Goal: Task Accomplishment & Management: Complete application form

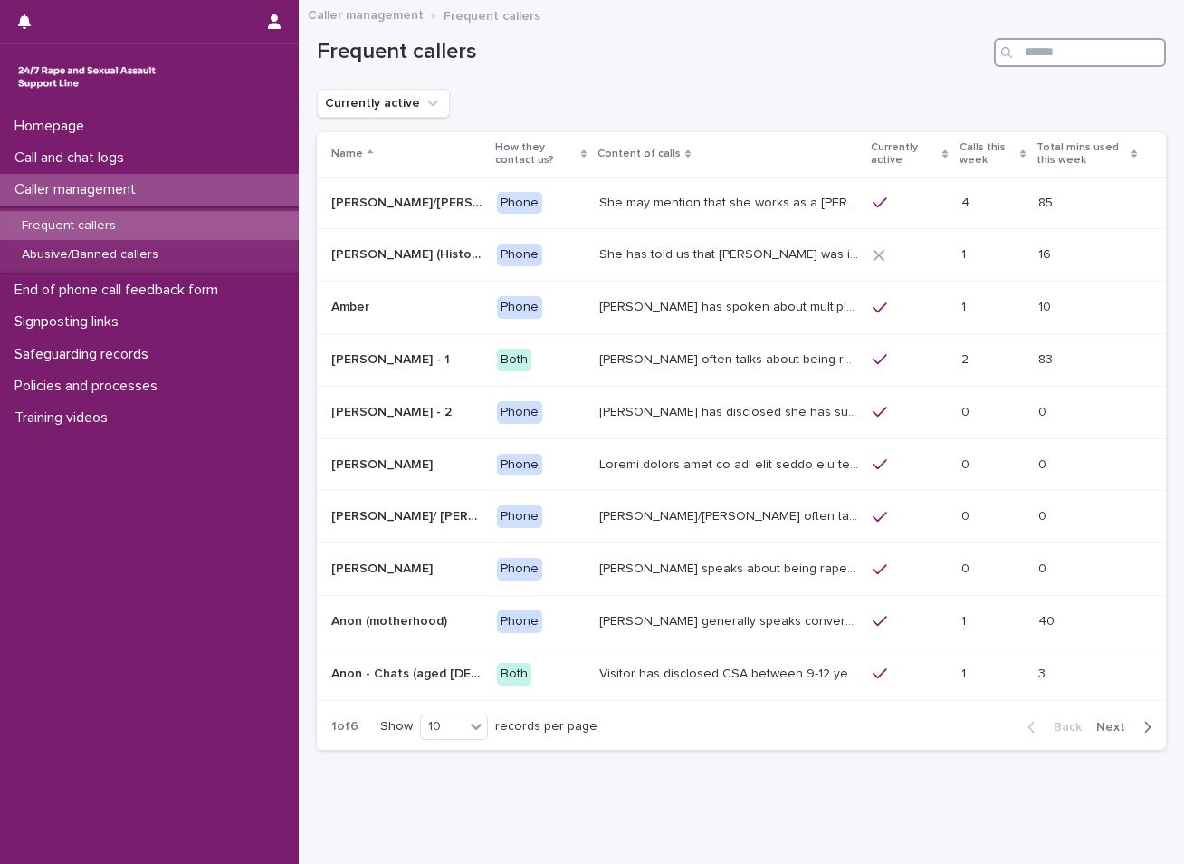
click at [1019, 43] on input "Search" at bounding box center [1080, 52] width 172 height 29
click at [1075, 57] on input "Search" at bounding box center [1080, 52] width 172 height 29
click at [158, 163] on div "Call and chat logs" at bounding box center [149, 158] width 299 height 32
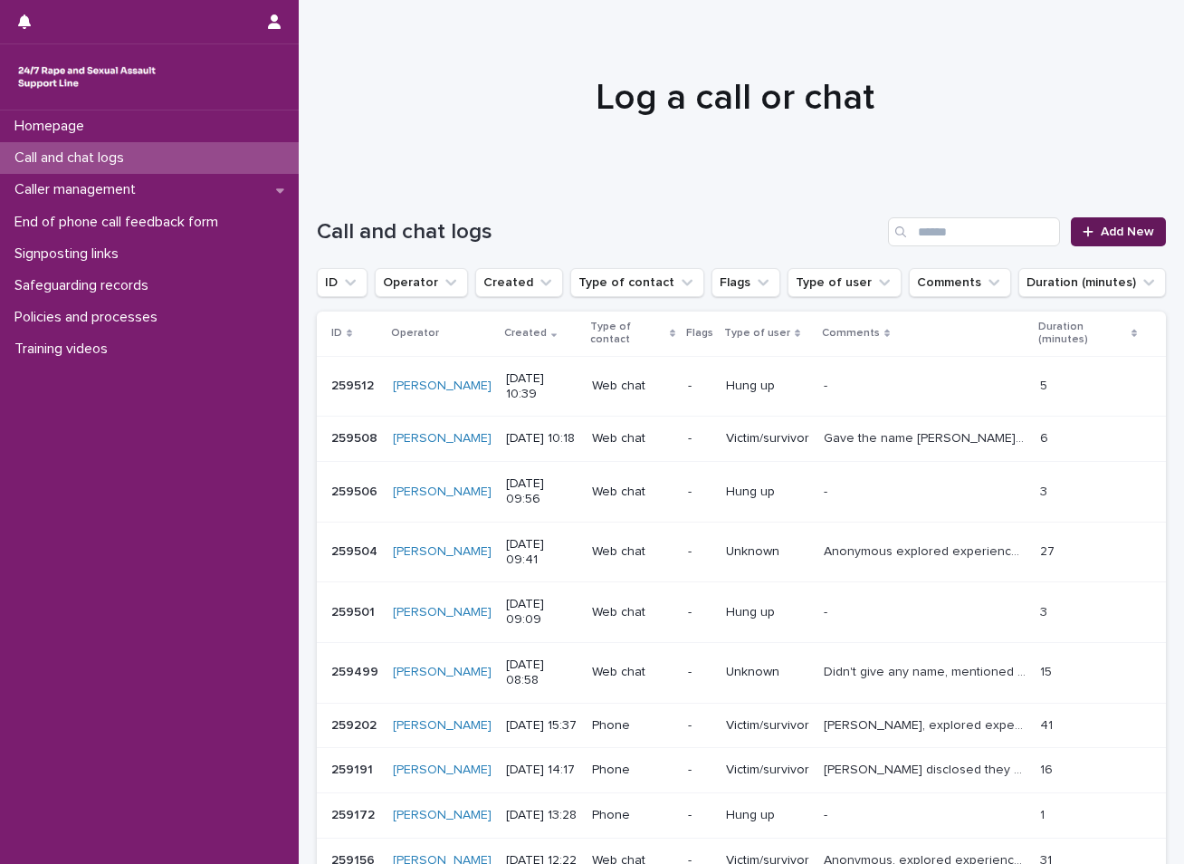
click at [1102, 233] on span "Add New" at bounding box center [1127, 231] width 53 height 13
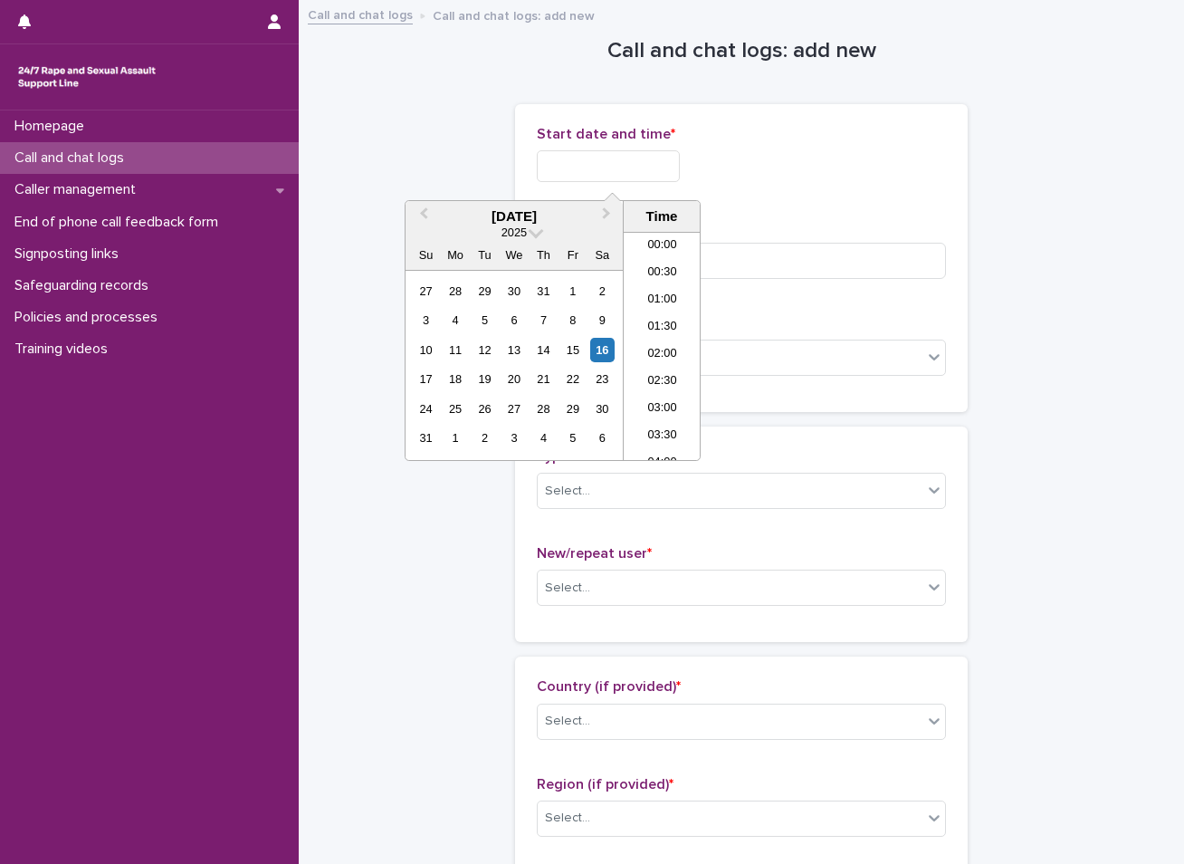
click at [680, 168] on input "text" at bounding box center [608, 166] width 143 height 32
click at [596, 348] on div "16" at bounding box center [602, 350] width 24 height 24
click at [673, 293] on li "10:30" at bounding box center [662, 291] width 77 height 27
click at [631, 166] on input "**********" at bounding box center [608, 166] width 143 height 32
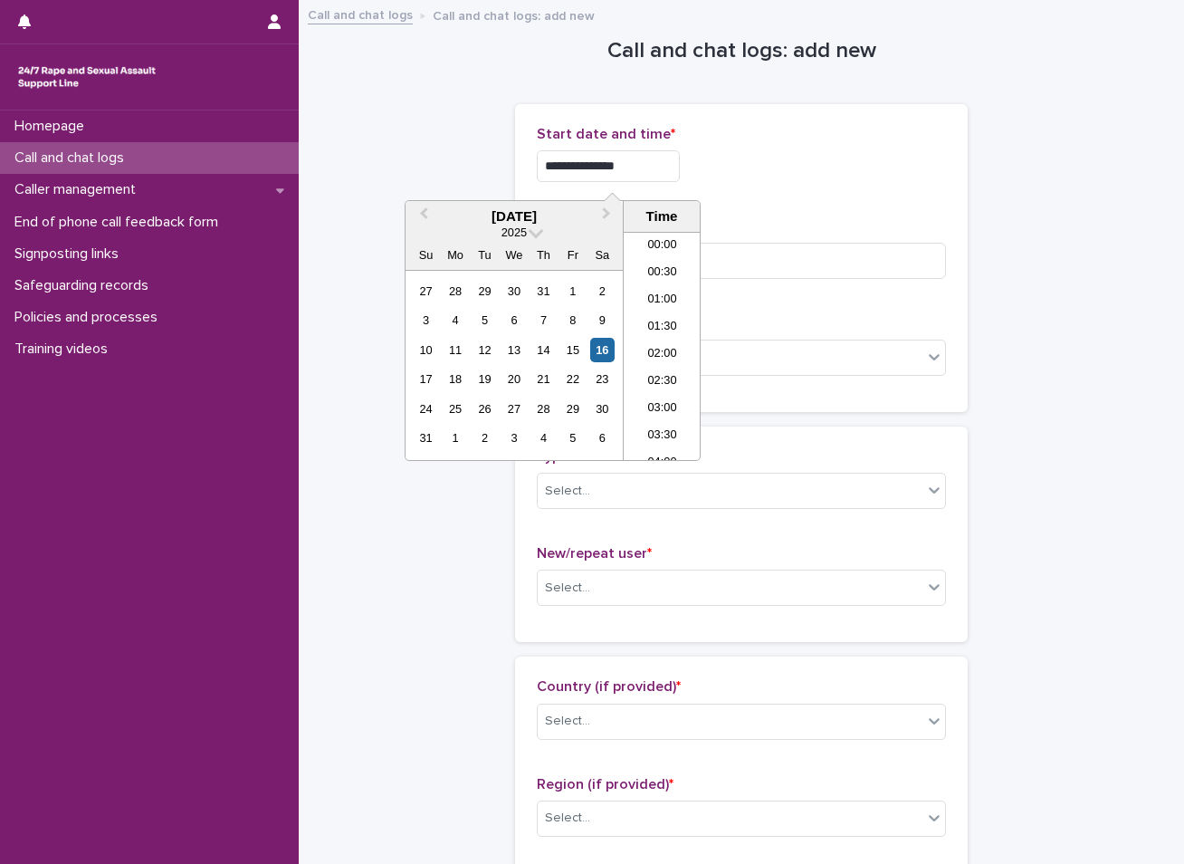
scroll to position [471, 0]
type input "**********"
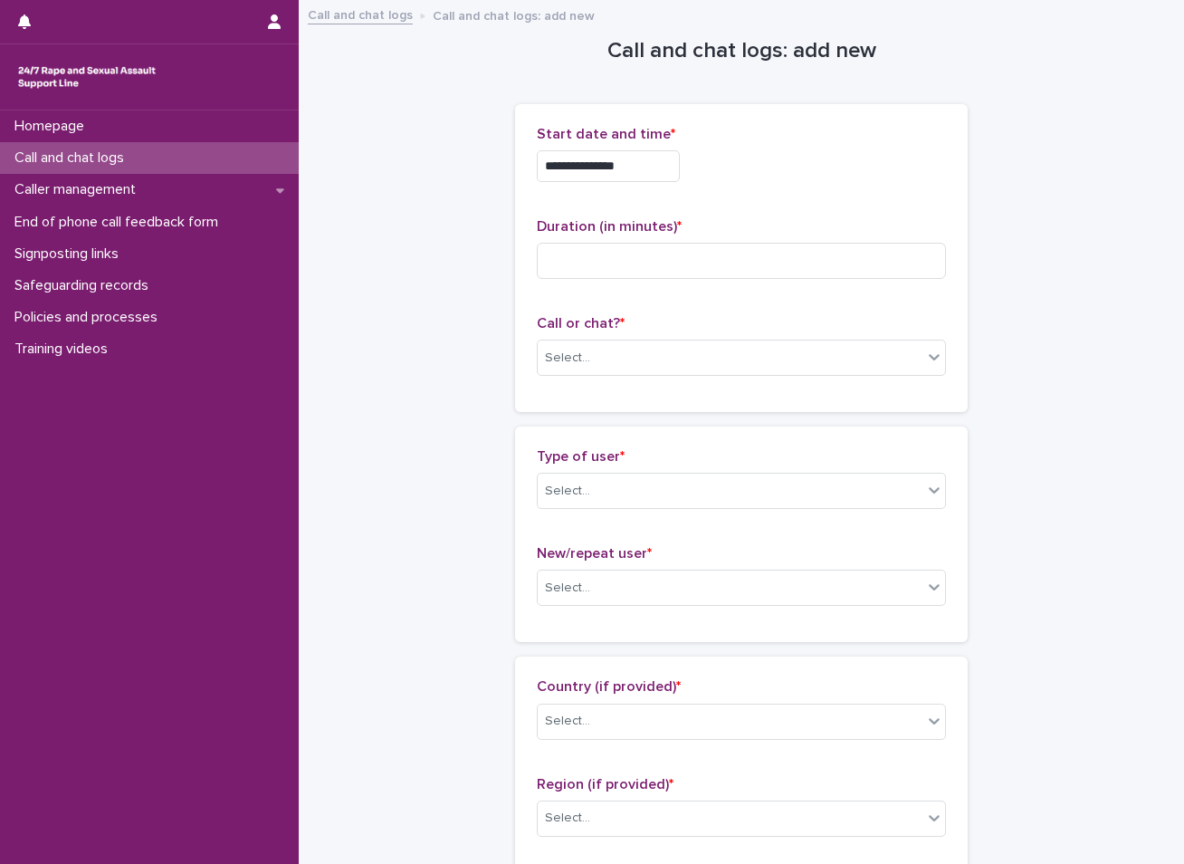
click at [585, 260] on input at bounding box center [741, 261] width 409 height 36
type input "**"
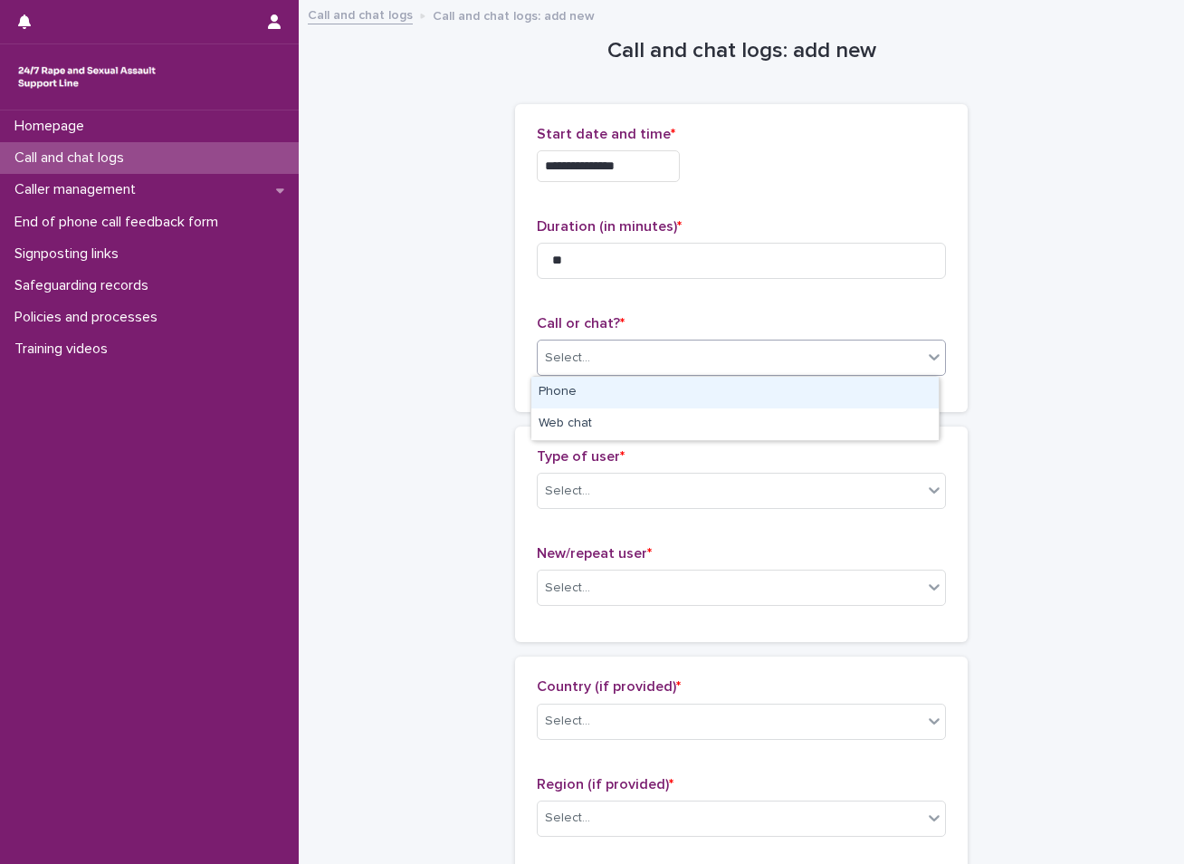
click at [553, 353] on div "Select..." at bounding box center [567, 358] width 45 height 19
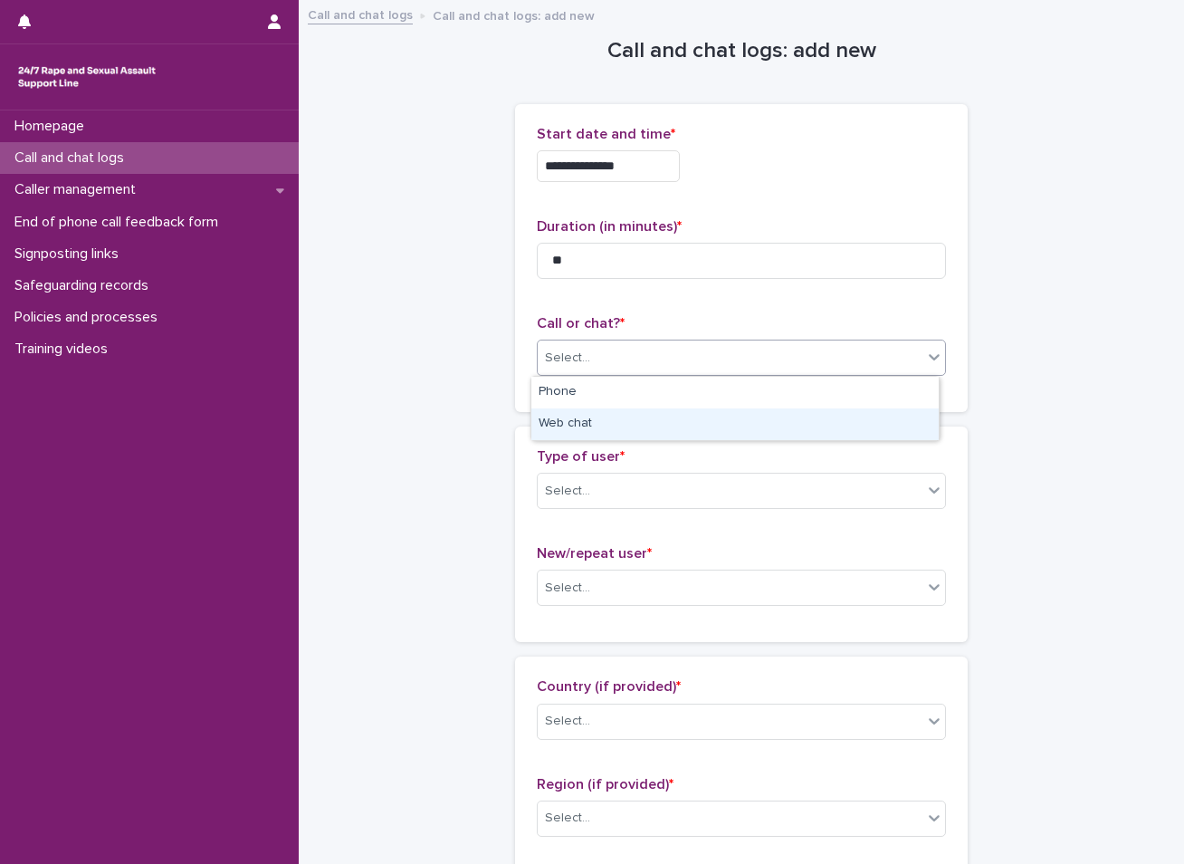
click at [572, 425] on div "Web chat" at bounding box center [734, 424] width 407 height 32
click at [568, 495] on div "Select..." at bounding box center [567, 491] width 45 height 19
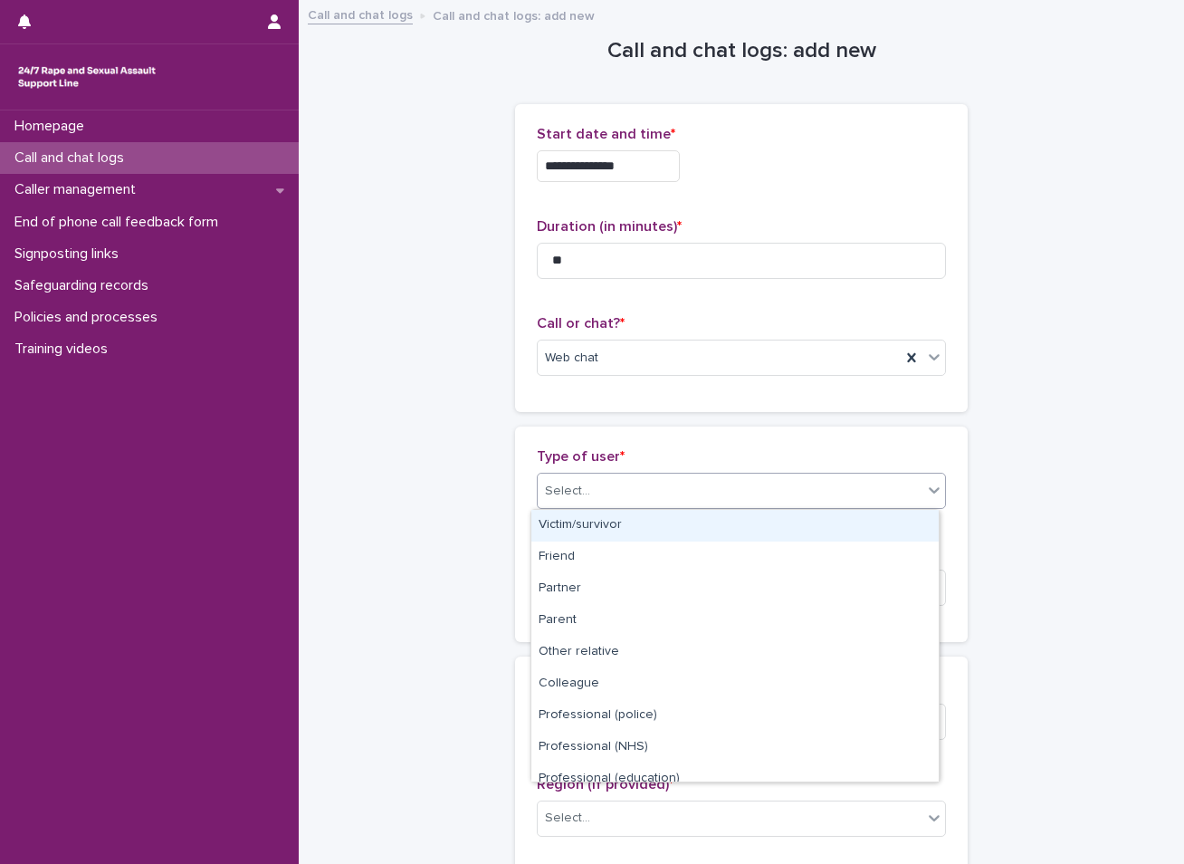
click at [568, 519] on div "Victim/survivor" at bounding box center [734, 526] width 407 height 32
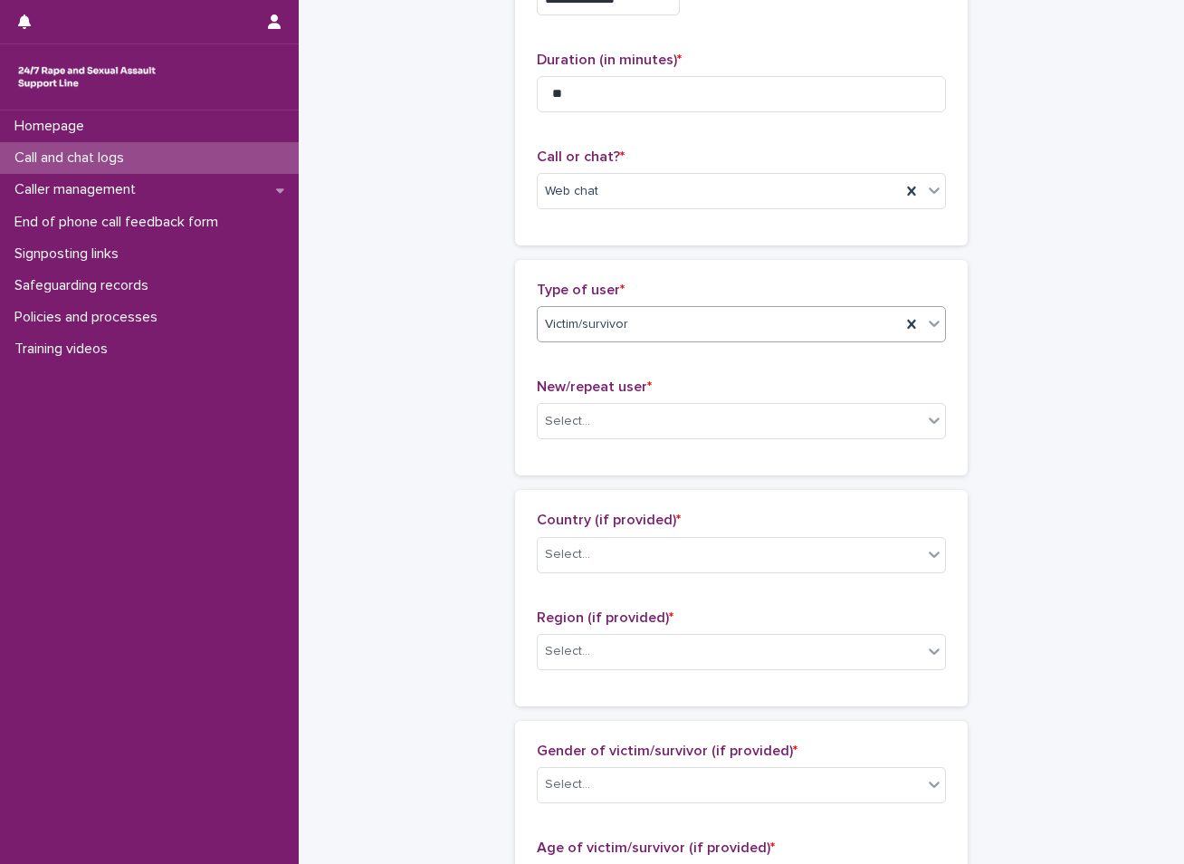
scroll to position [181, 0]
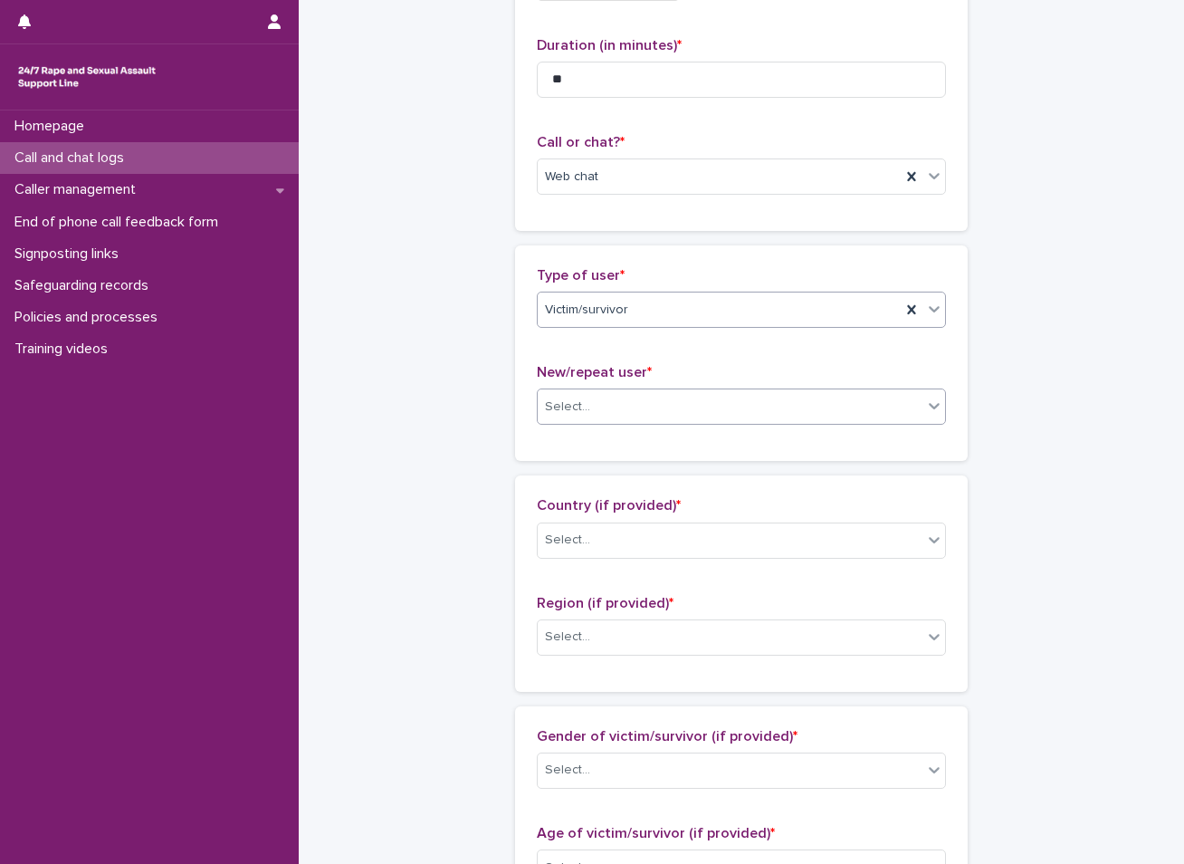
click at [624, 405] on div "Select..." at bounding box center [730, 407] width 385 height 30
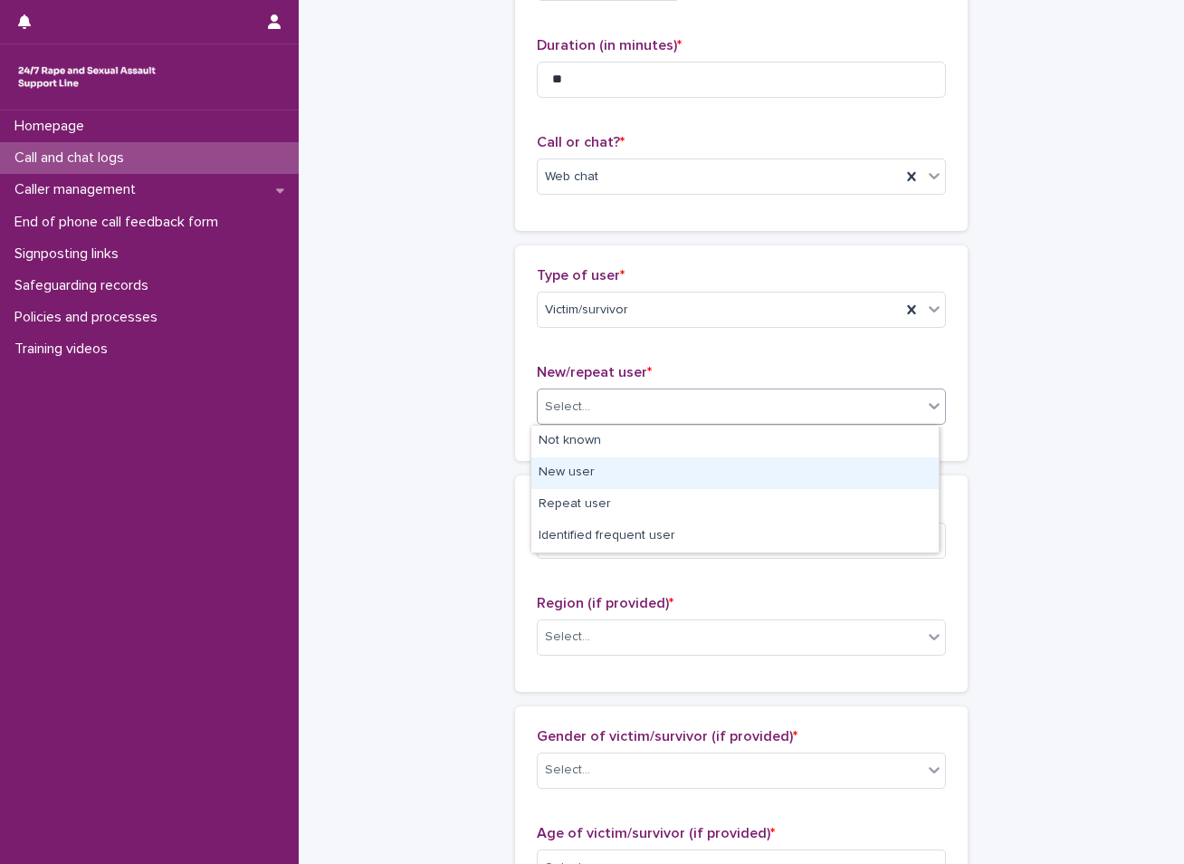
click at [583, 472] on div "New user" at bounding box center [734, 473] width 407 height 32
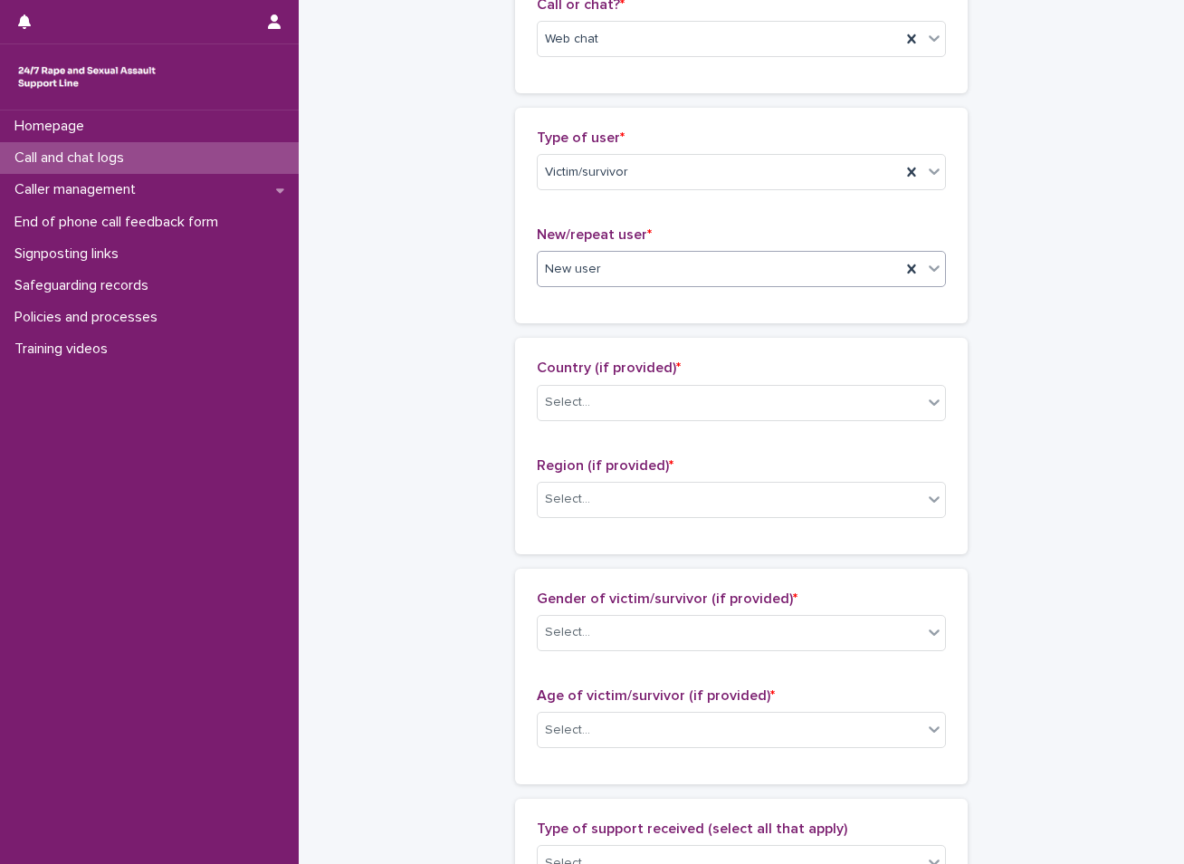
scroll to position [362, 0]
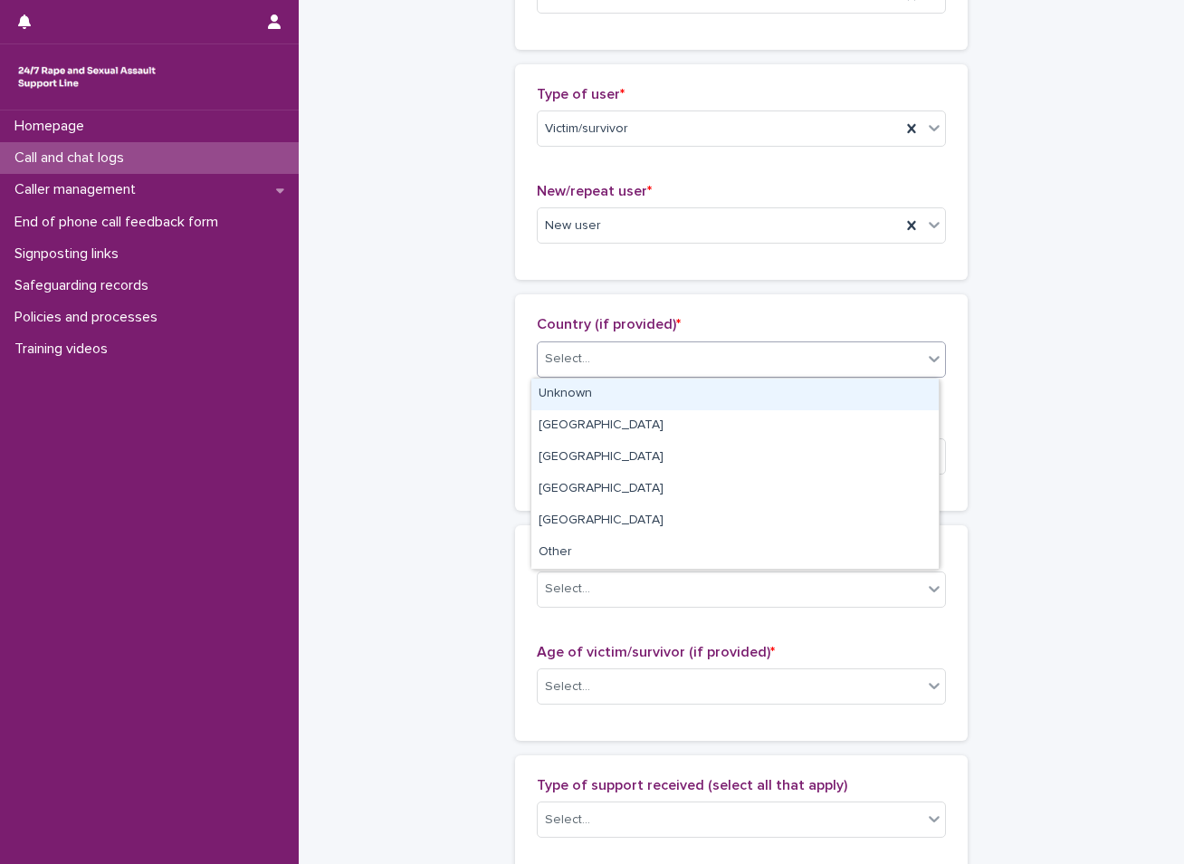
click at [645, 367] on div "Select..." at bounding box center [730, 359] width 385 height 30
click at [594, 397] on div "Unknown" at bounding box center [734, 394] width 407 height 32
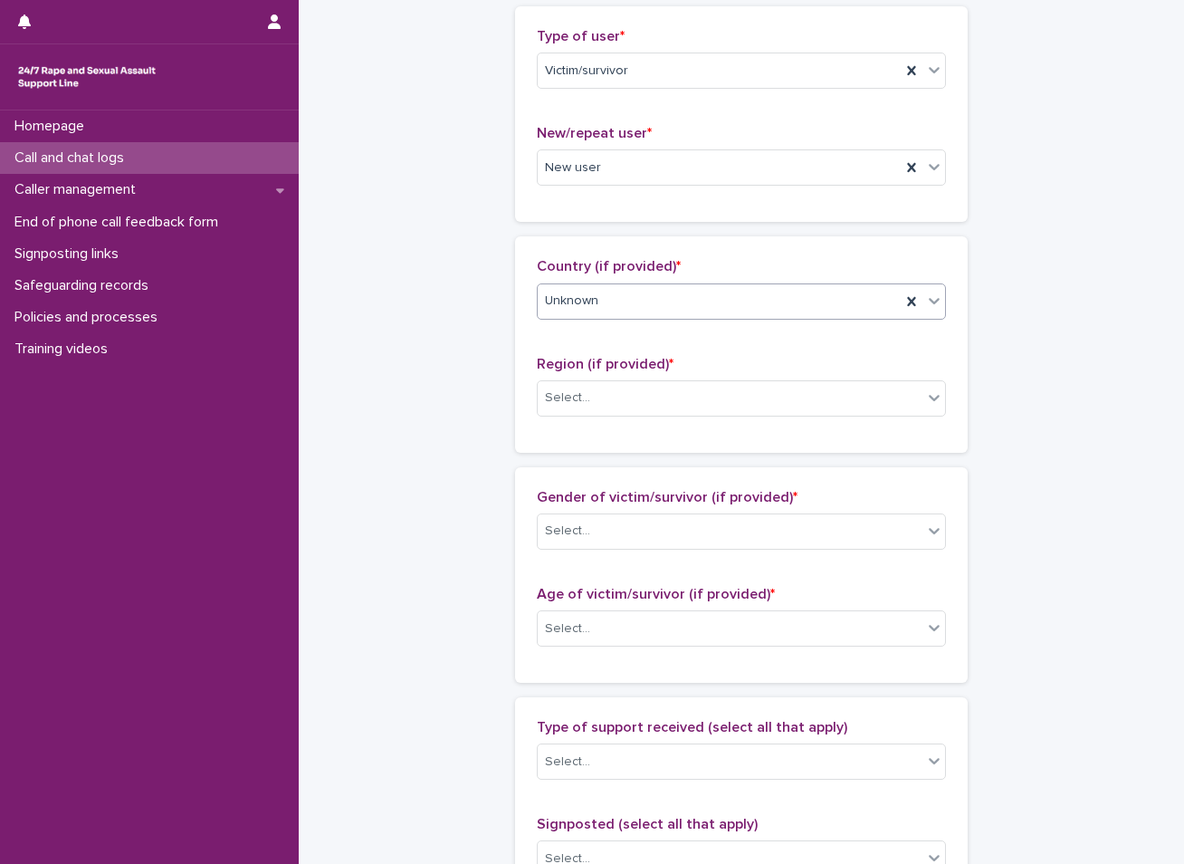
scroll to position [453, 0]
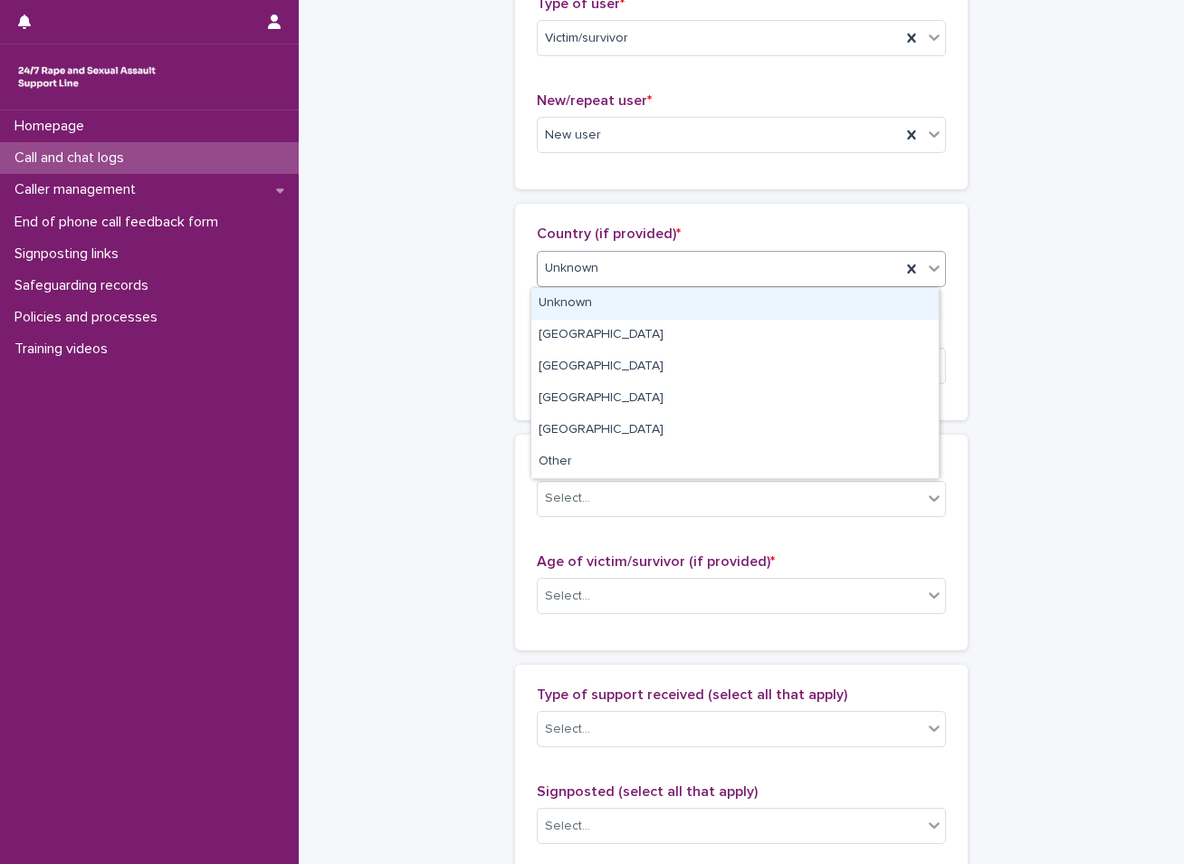
click at [625, 271] on div "Unknown" at bounding box center [719, 268] width 363 height 30
click at [579, 311] on div "Unknown" at bounding box center [734, 304] width 407 height 32
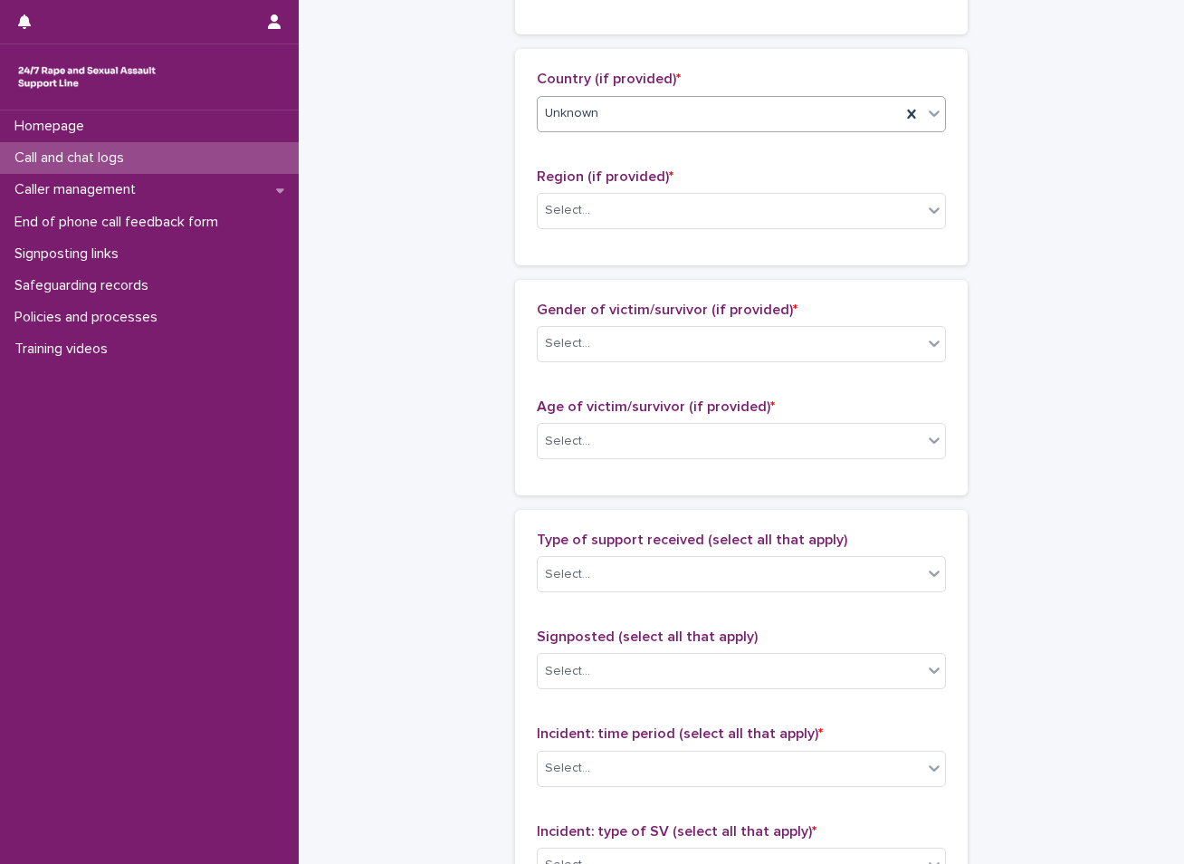
scroll to position [634, 0]
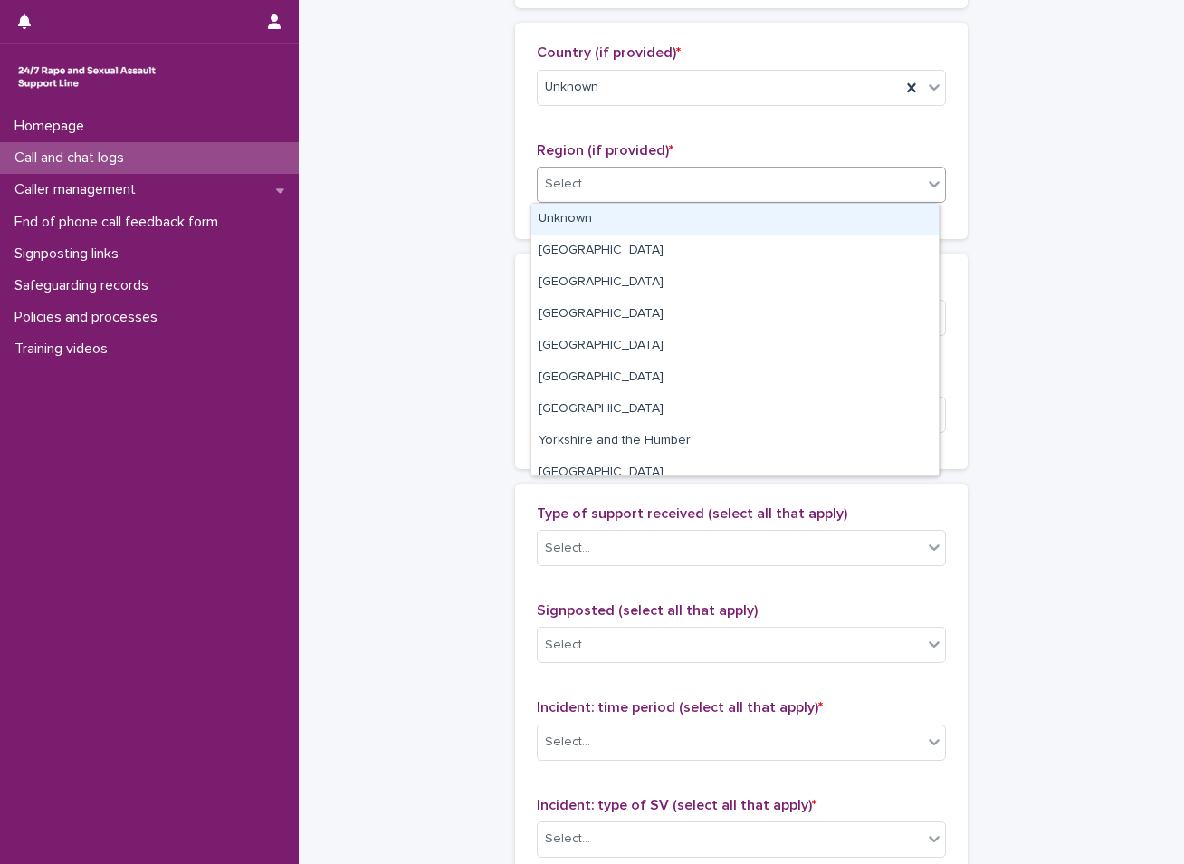
click at [614, 194] on div "Select..." at bounding box center [730, 184] width 385 height 30
click at [587, 218] on div "Unknown" at bounding box center [734, 220] width 407 height 32
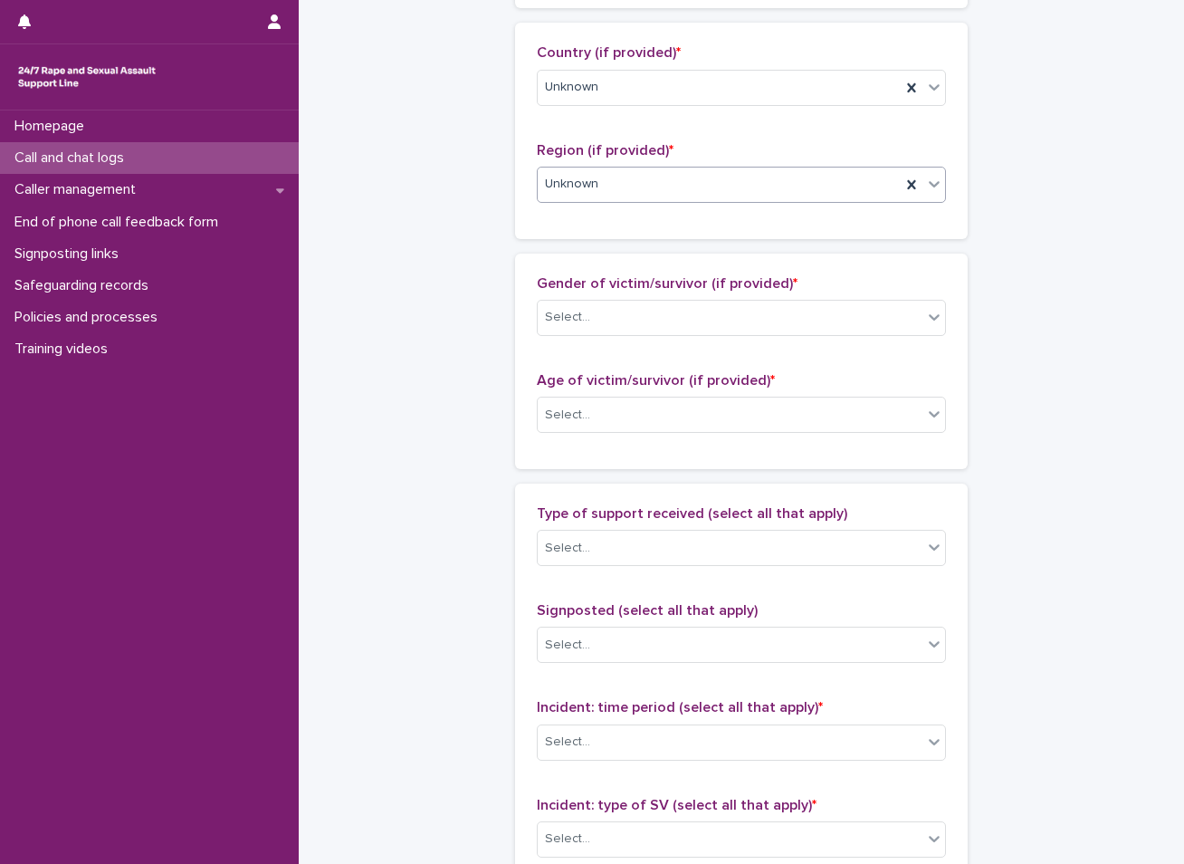
scroll to position [724, 0]
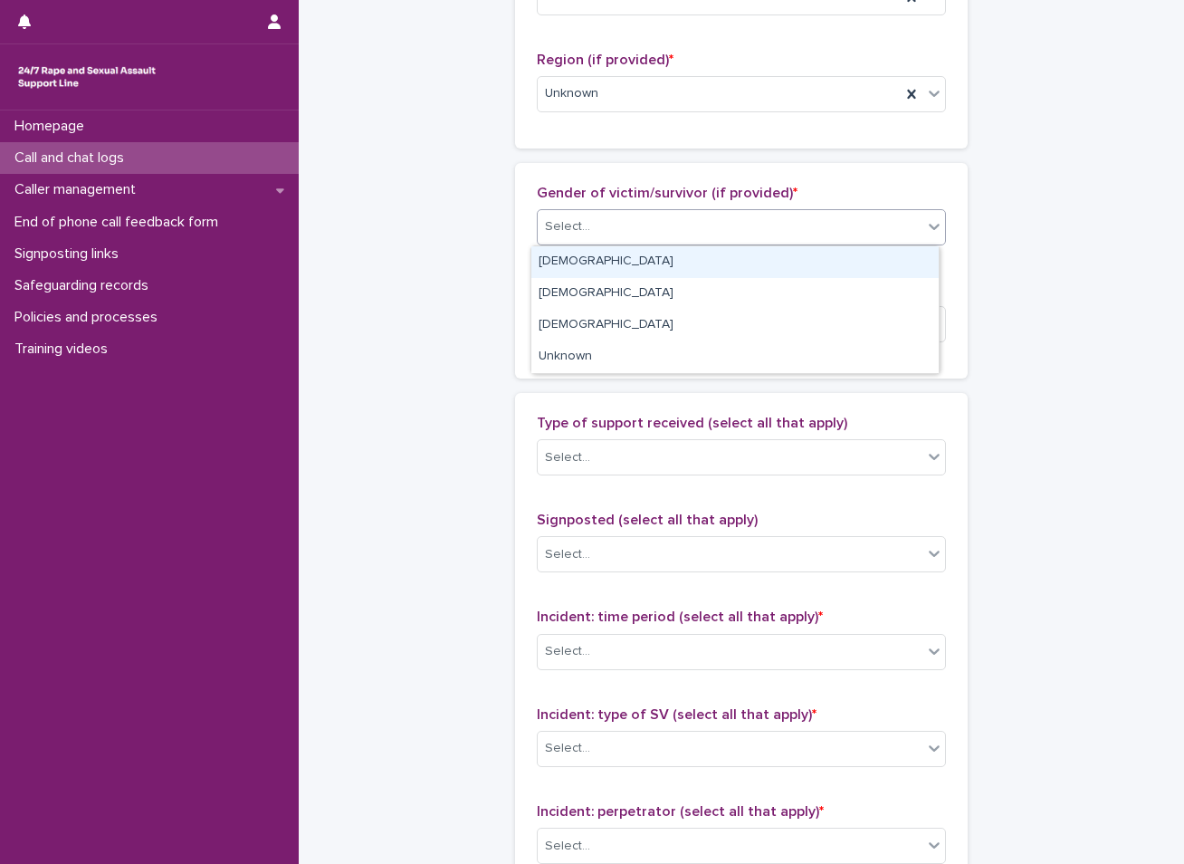
click at [587, 218] on div "Select..." at bounding box center [730, 227] width 385 height 30
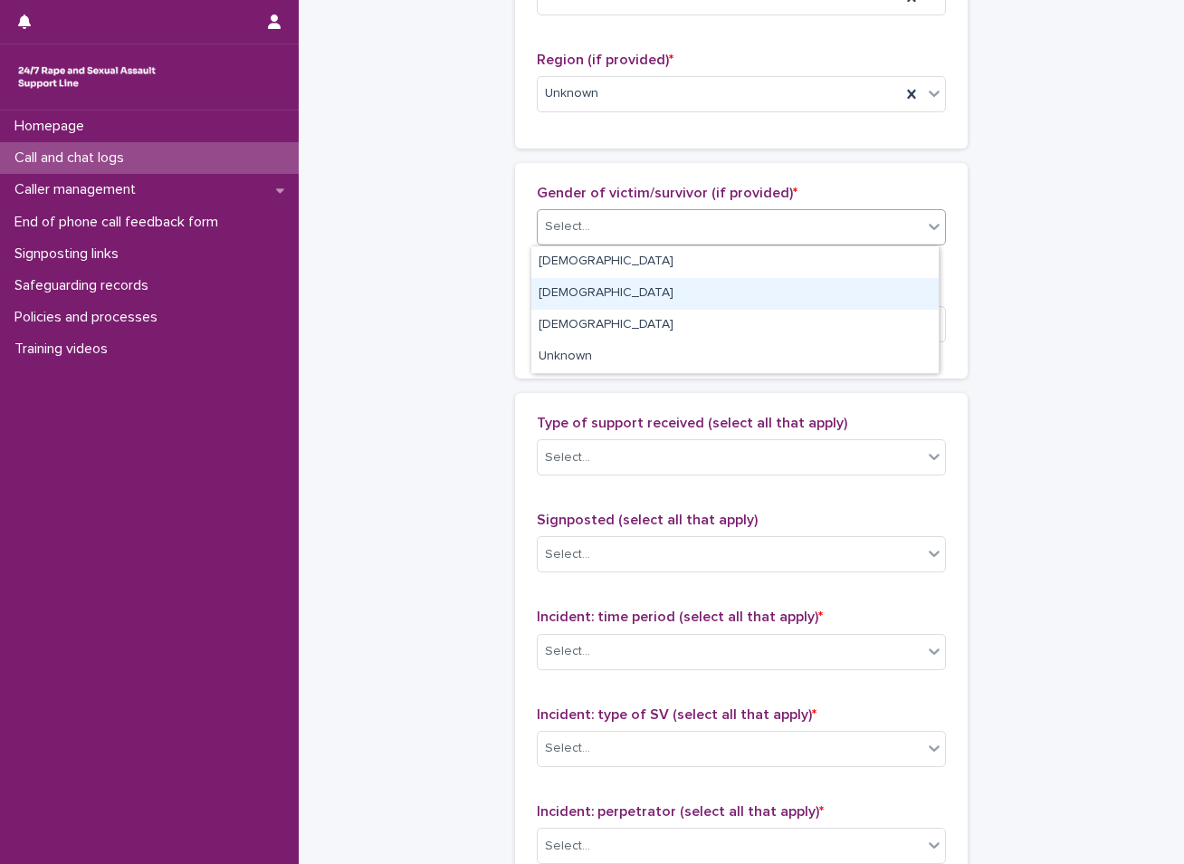
click at [565, 291] on div "[DEMOGRAPHIC_DATA]" at bounding box center [734, 294] width 407 height 32
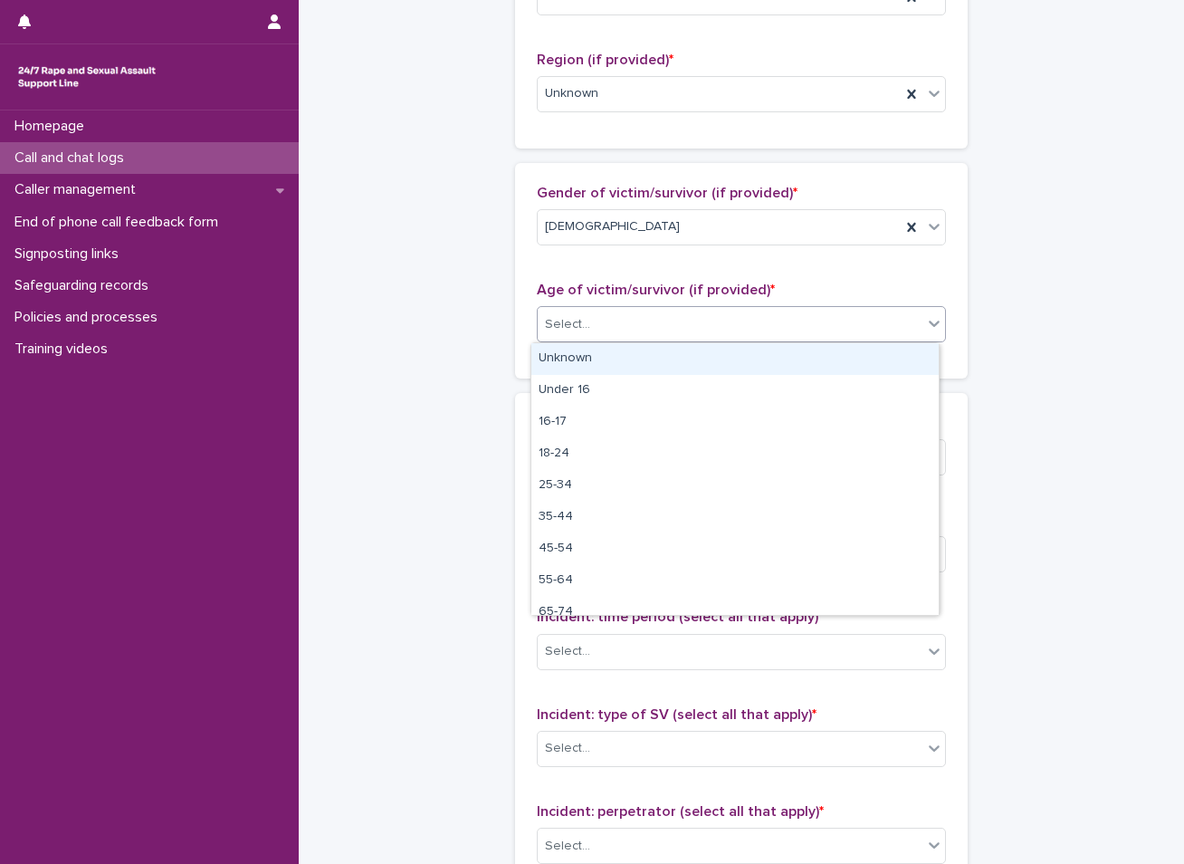
click at [565, 336] on div "Select..." at bounding box center [730, 325] width 385 height 30
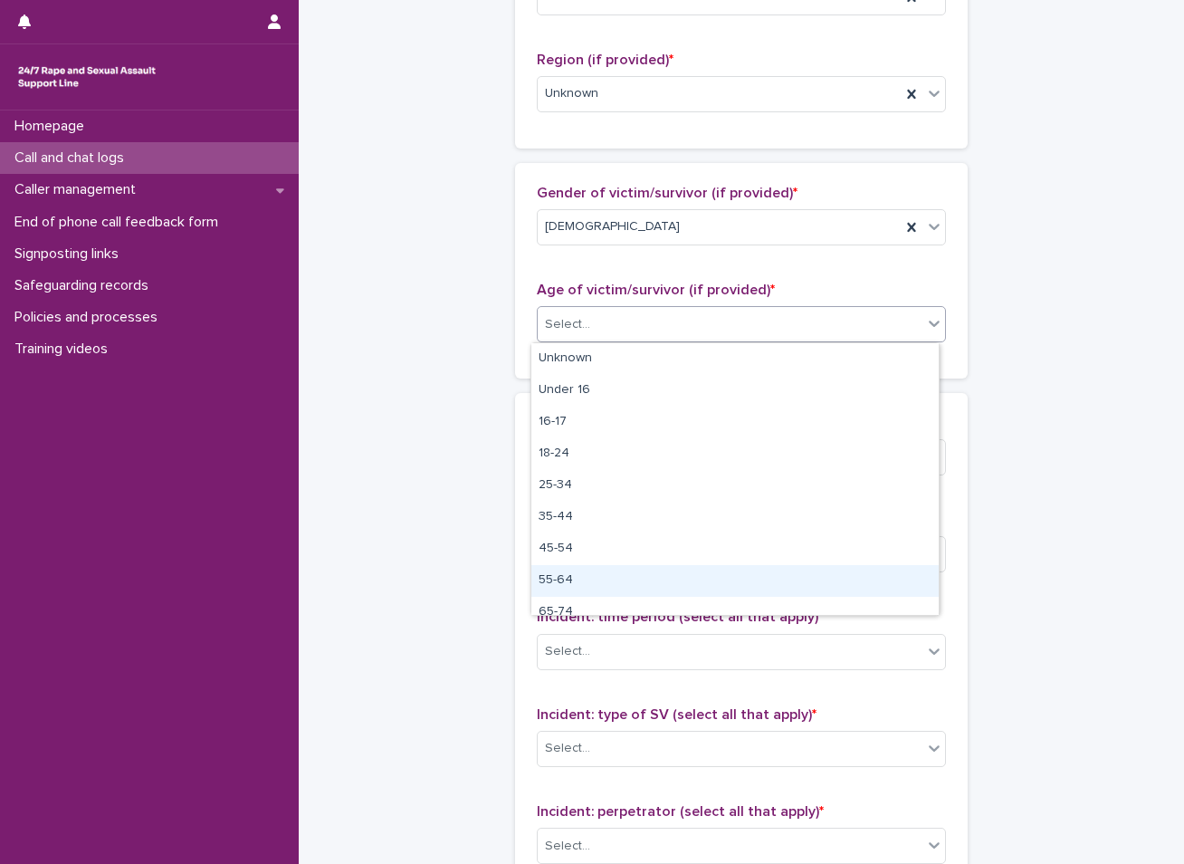
click at [551, 576] on div "55-64" at bounding box center [734, 581] width 407 height 32
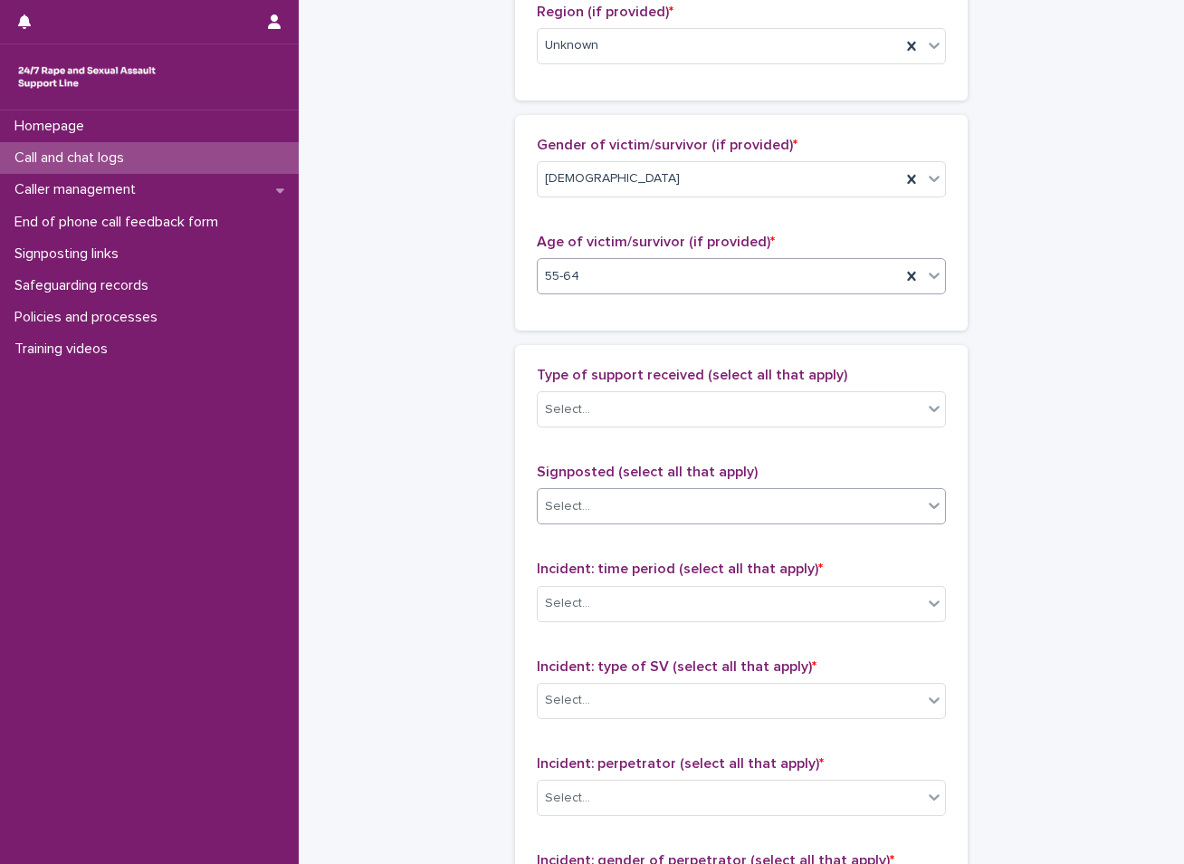
scroll to position [815, 0]
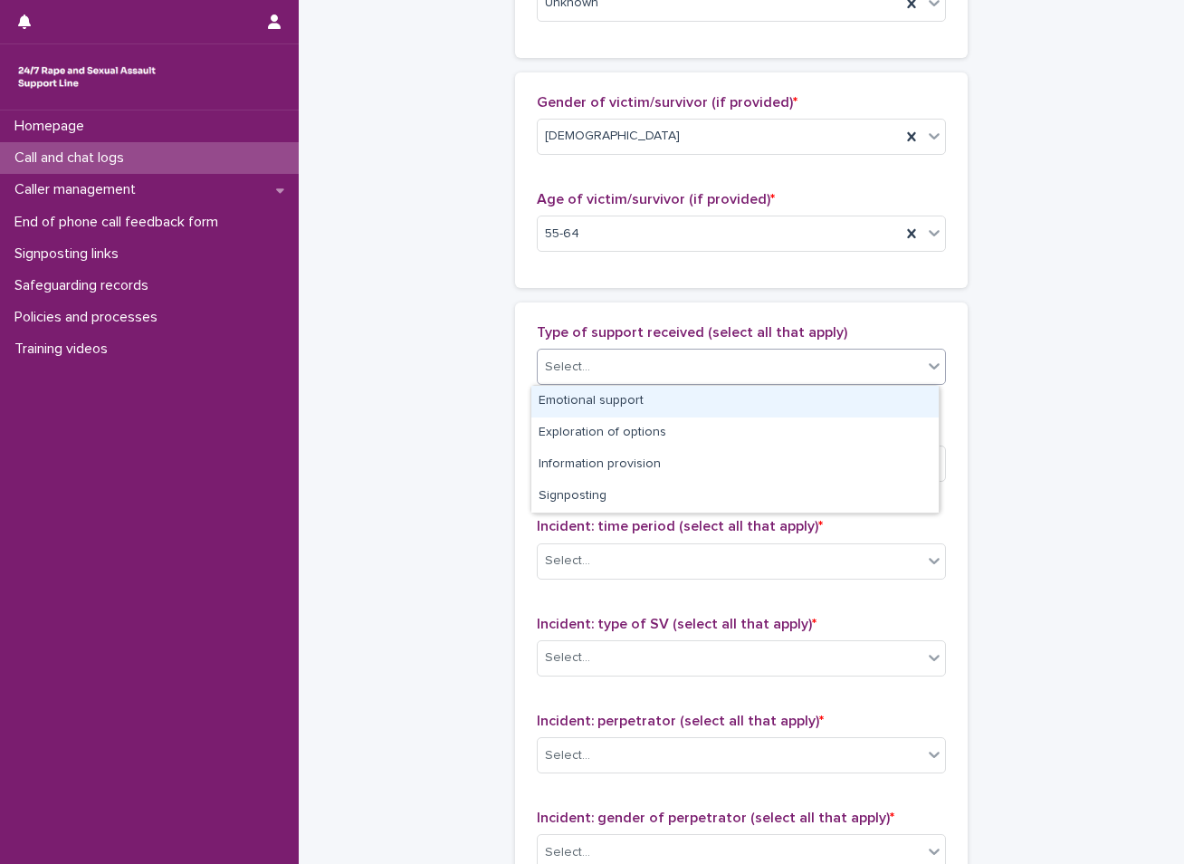
click at [595, 350] on div "Select..." at bounding box center [741, 367] width 409 height 36
click at [578, 397] on div "Emotional support" at bounding box center [734, 402] width 407 height 32
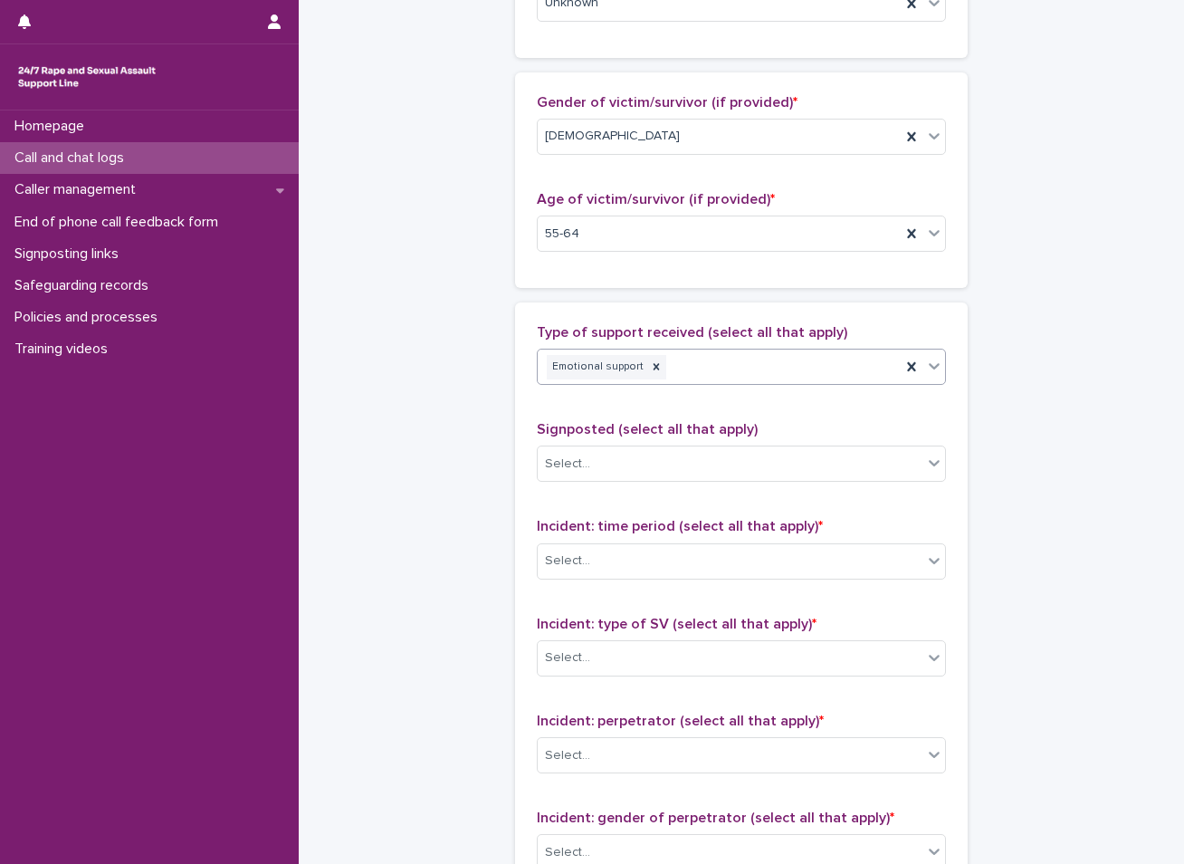
click at [674, 370] on div "Emotional support" at bounding box center [719, 367] width 363 height 32
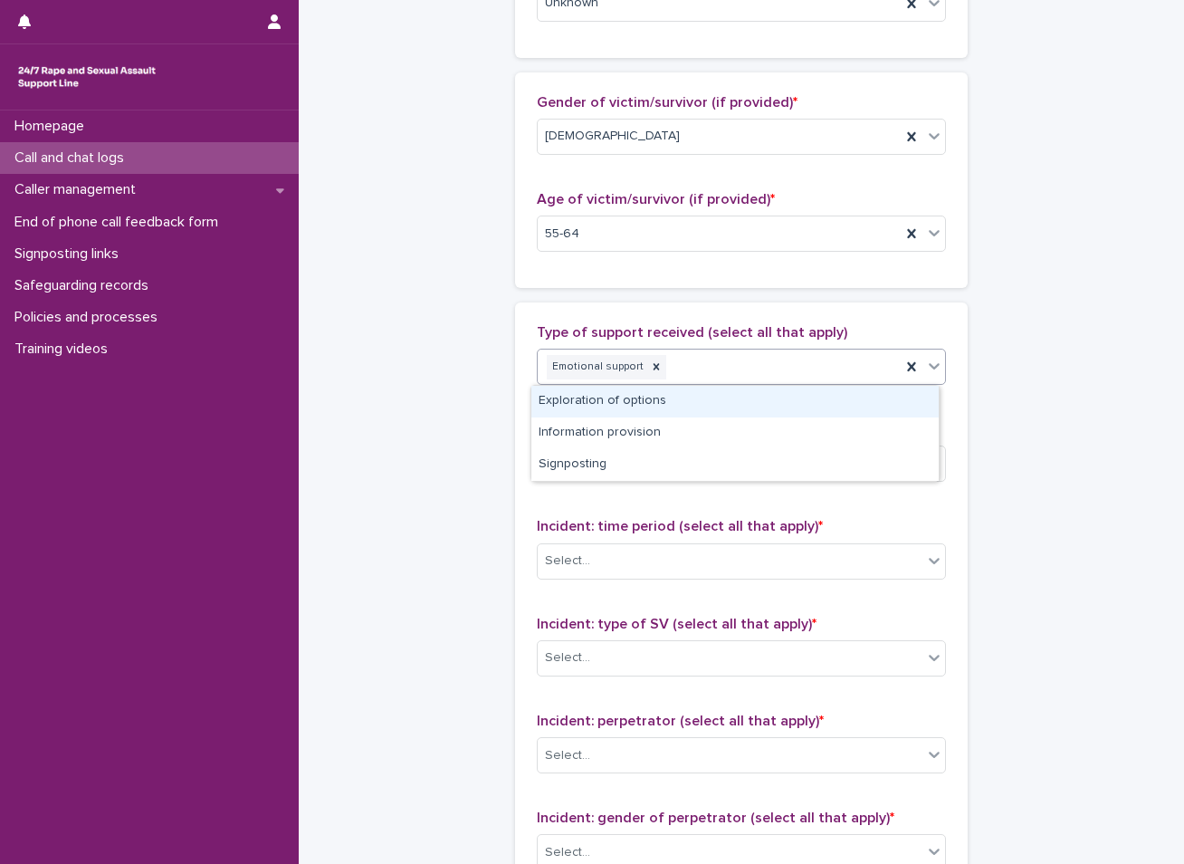
click at [613, 404] on div "Exploration of options" at bounding box center [734, 402] width 407 height 32
click at [797, 368] on div "Emotional support Exploration of options" at bounding box center [719, 367] width 363 height 32
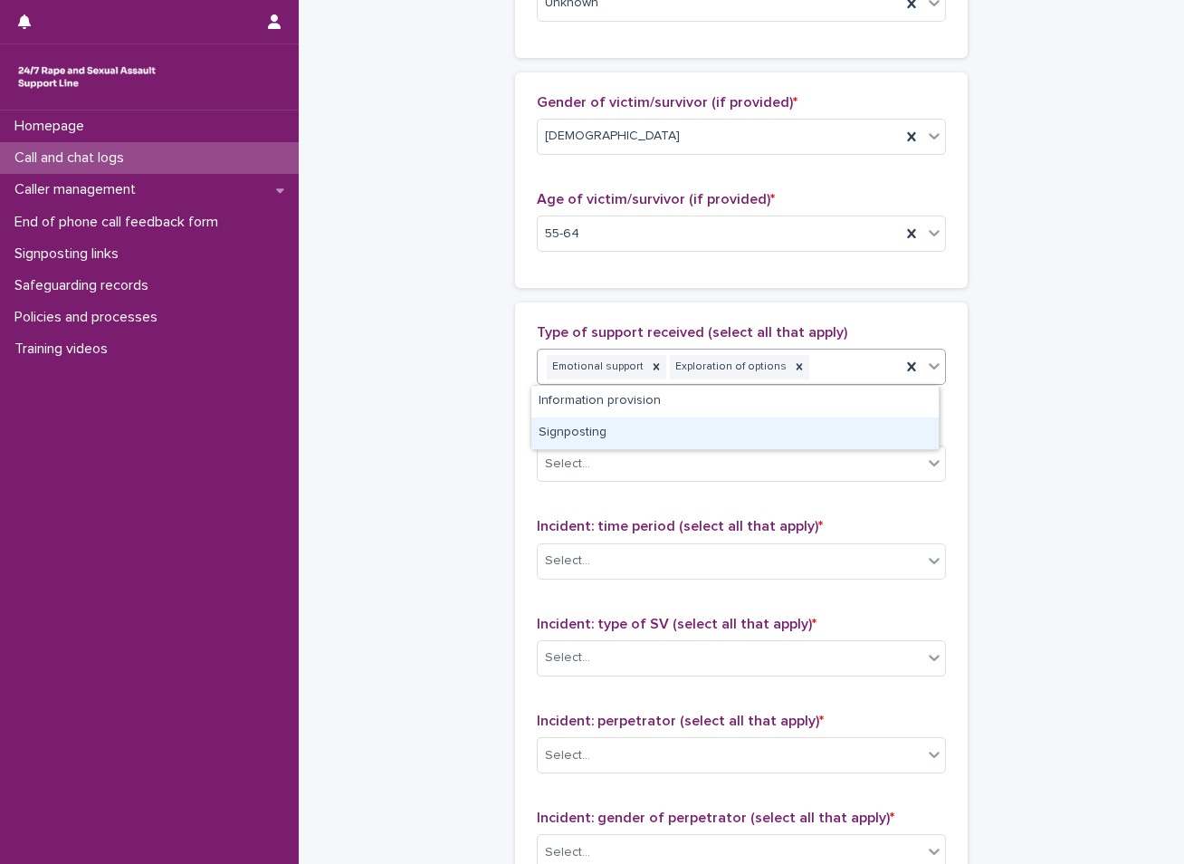
click at [694, 432] on div "Signposting" at bounding box center [734, 433] width 407 height 32
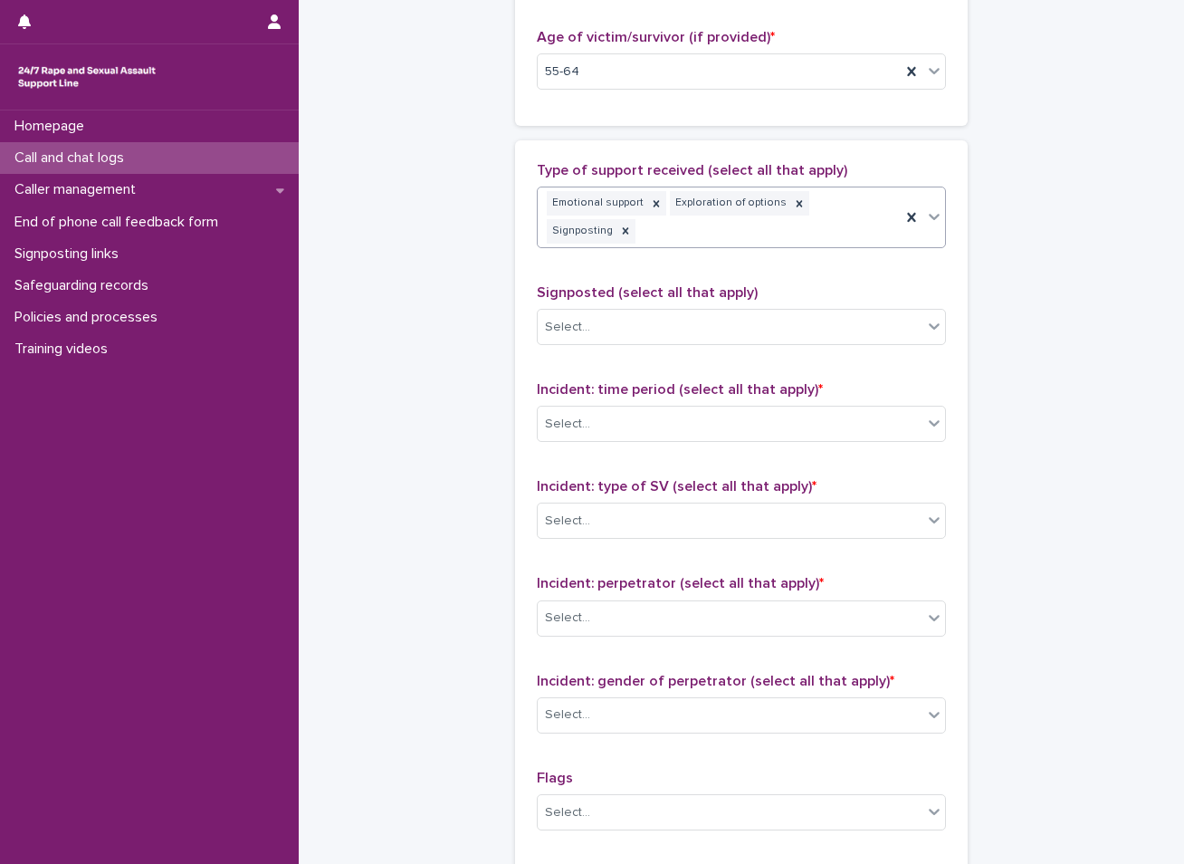
scroll to position [996, 0]
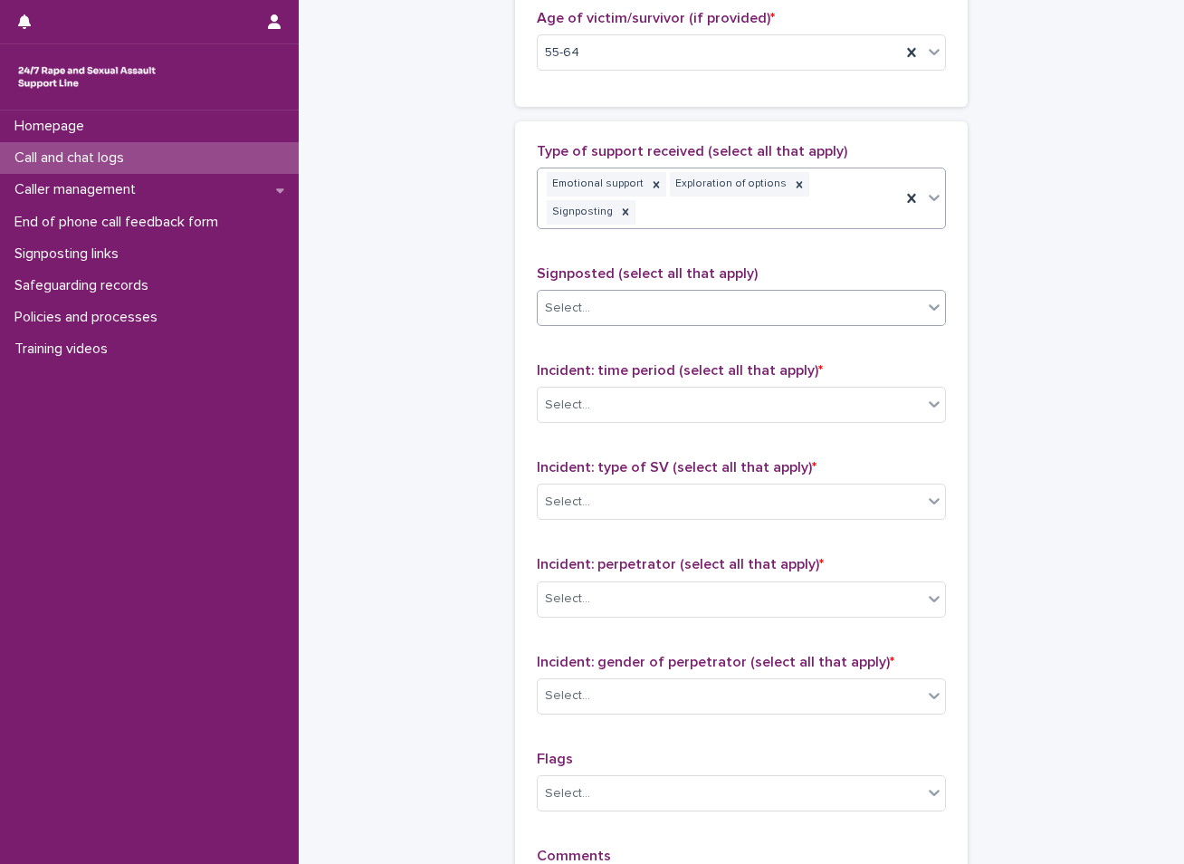
click at [678, 293] on div "Select..." at bounding box center [730, 308] width 385 height 30
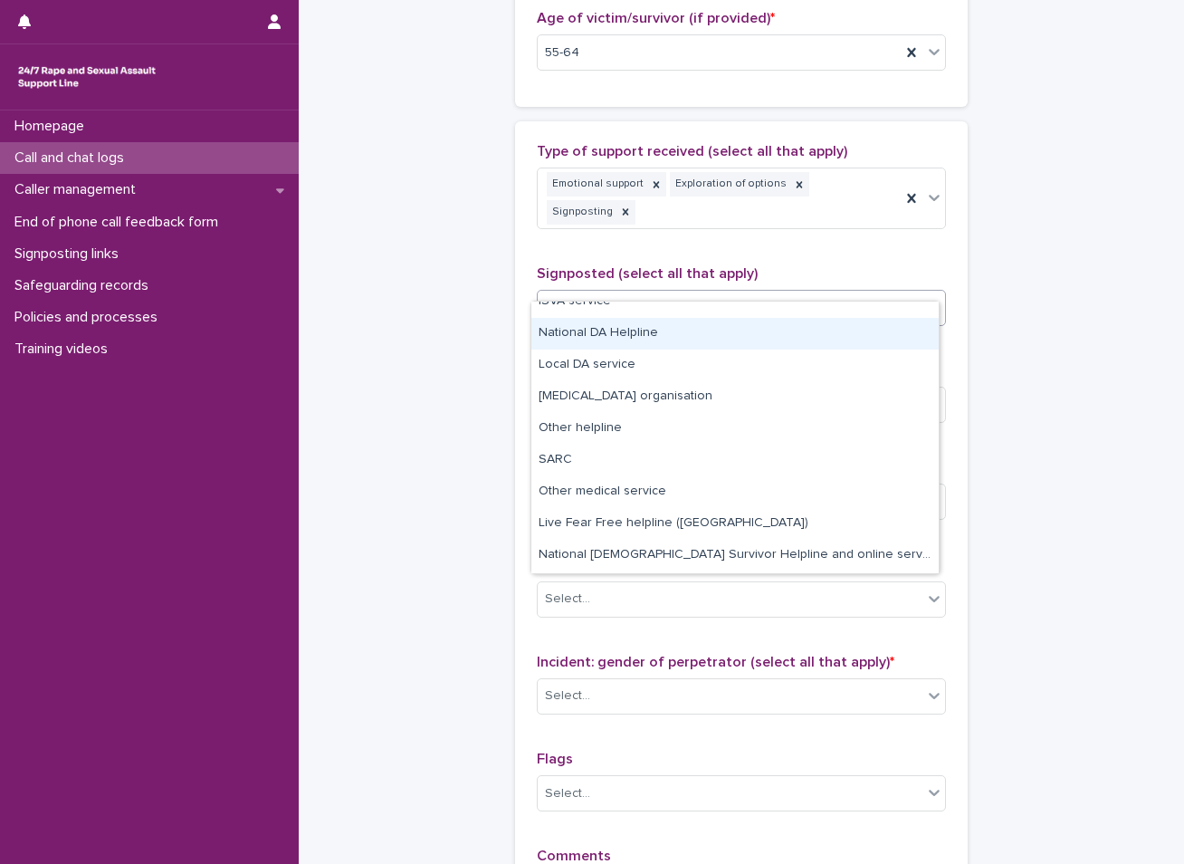
scroll to position [109, 0]
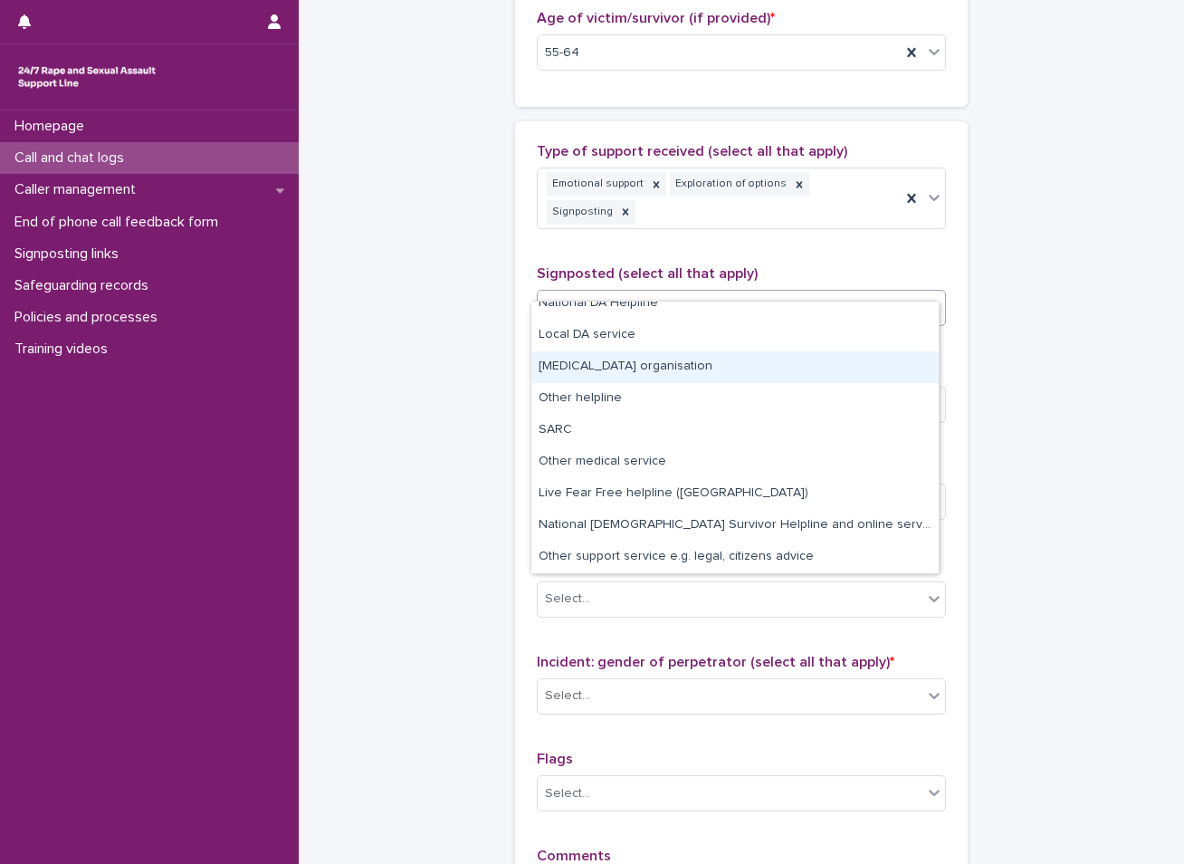
click at [653, 368] on div "[MEDICAL_DATA] organisation" at bounding box center [734, 367] width 407 height 32
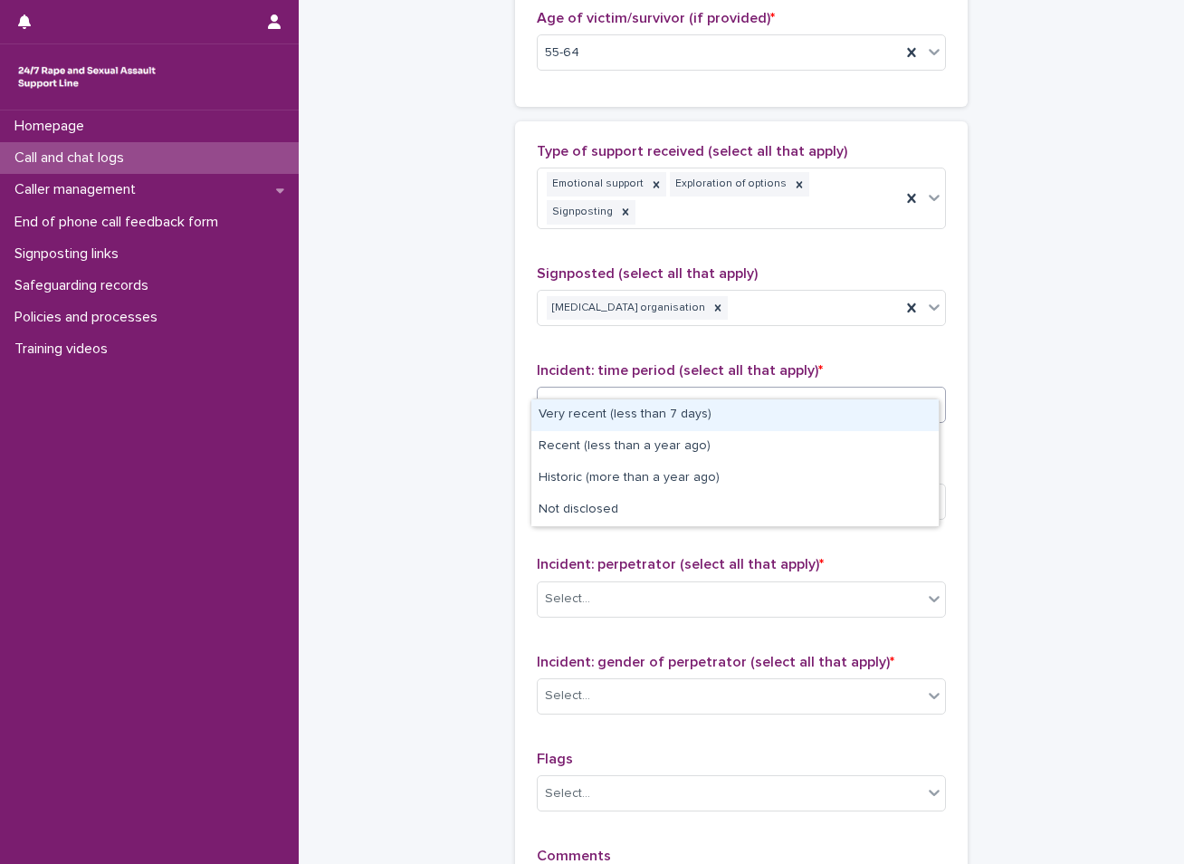
click at [653, 390] on div "Select..." at bounding box center [730, 405] width 385 height 30
click at [712, 301] on icon at bounding box center [718, 307] width 13 height 13
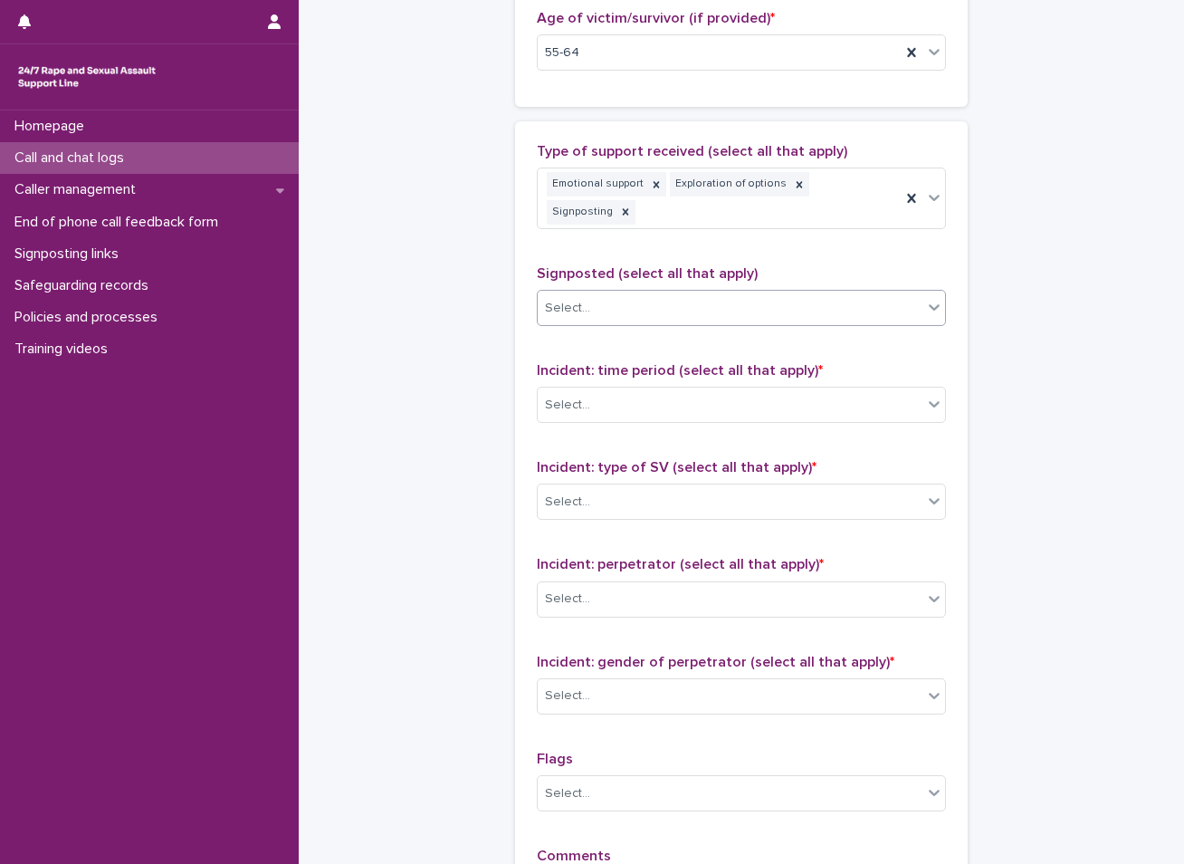
click at [666, 293] on div "Select..." at bounding box center [730, 308] width 385 height 30
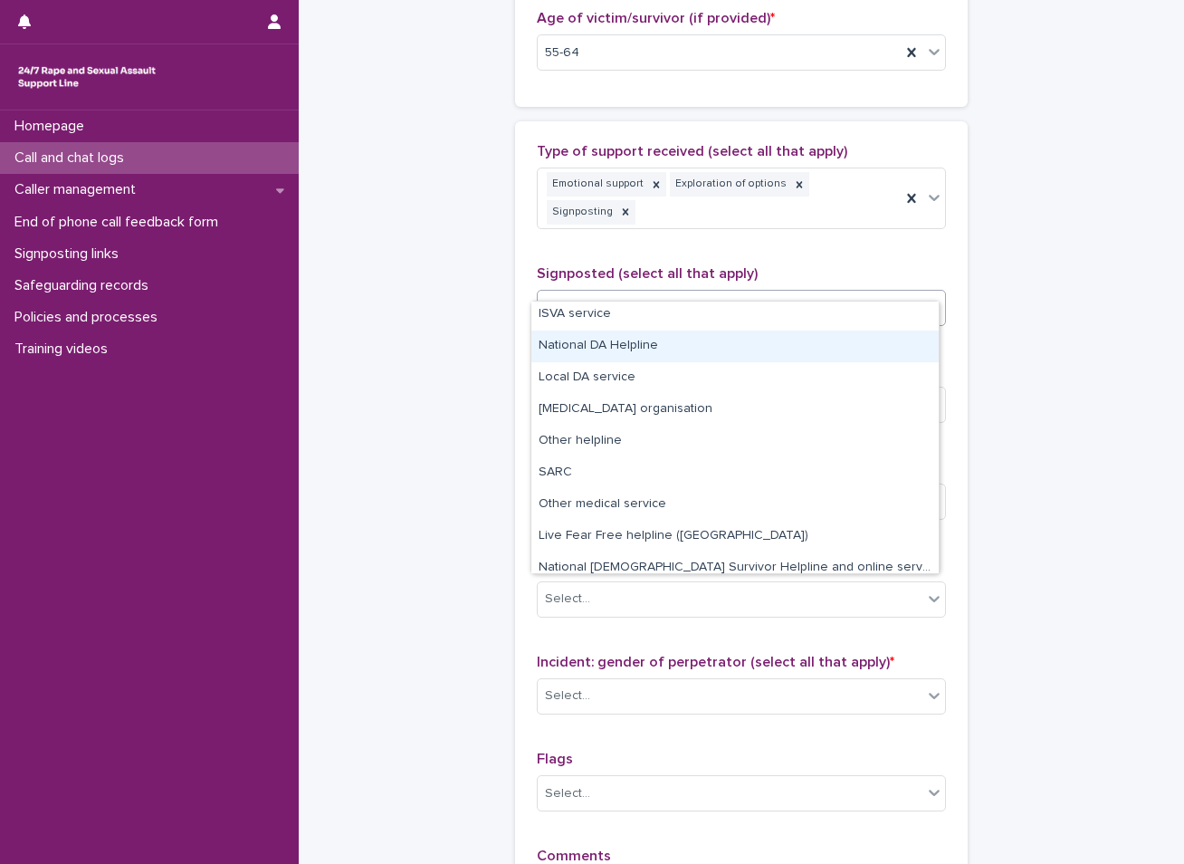
scroll to position [91, 0]
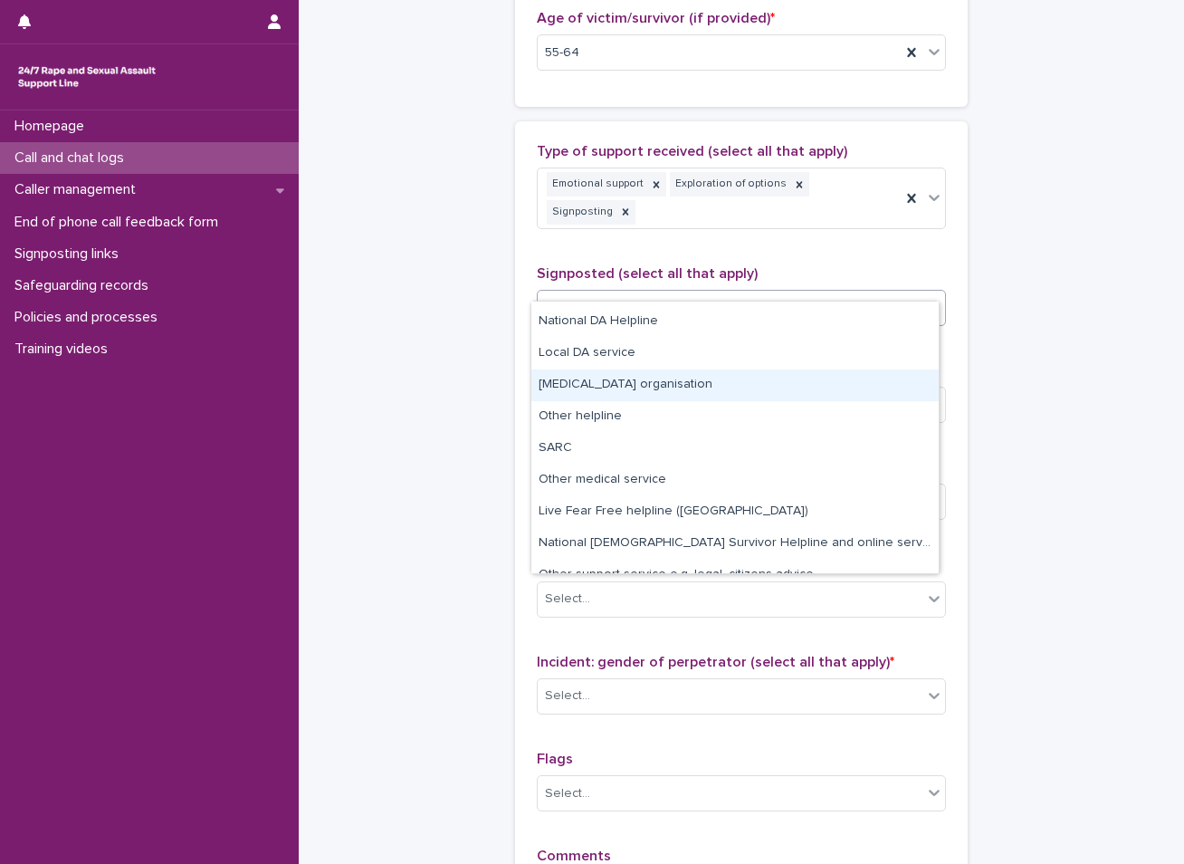
click at [605, 378] on div "[MEDICAL_DATA] organisation" at bounding box center [734, 385] width 407 height 32
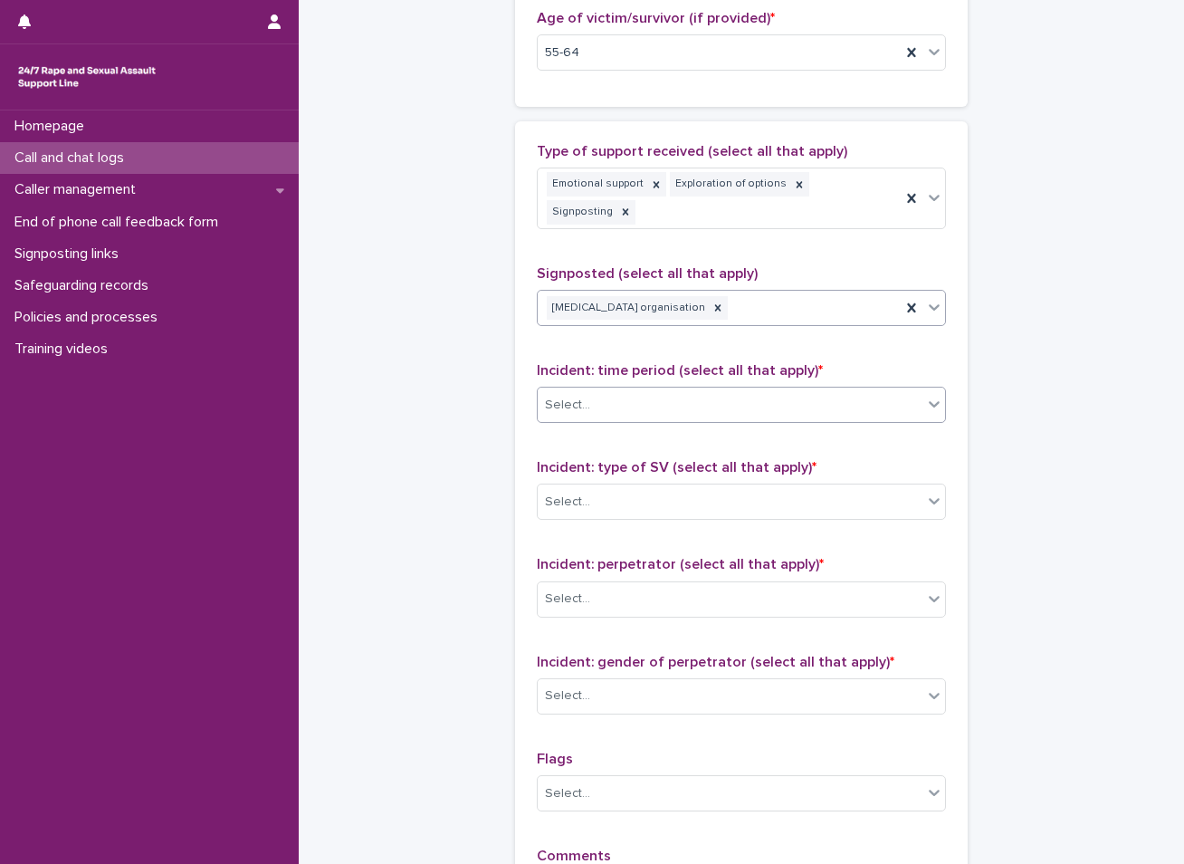
click at [607, 390] on div "Select..." at bounding box center [730, 405] width 385 height 30
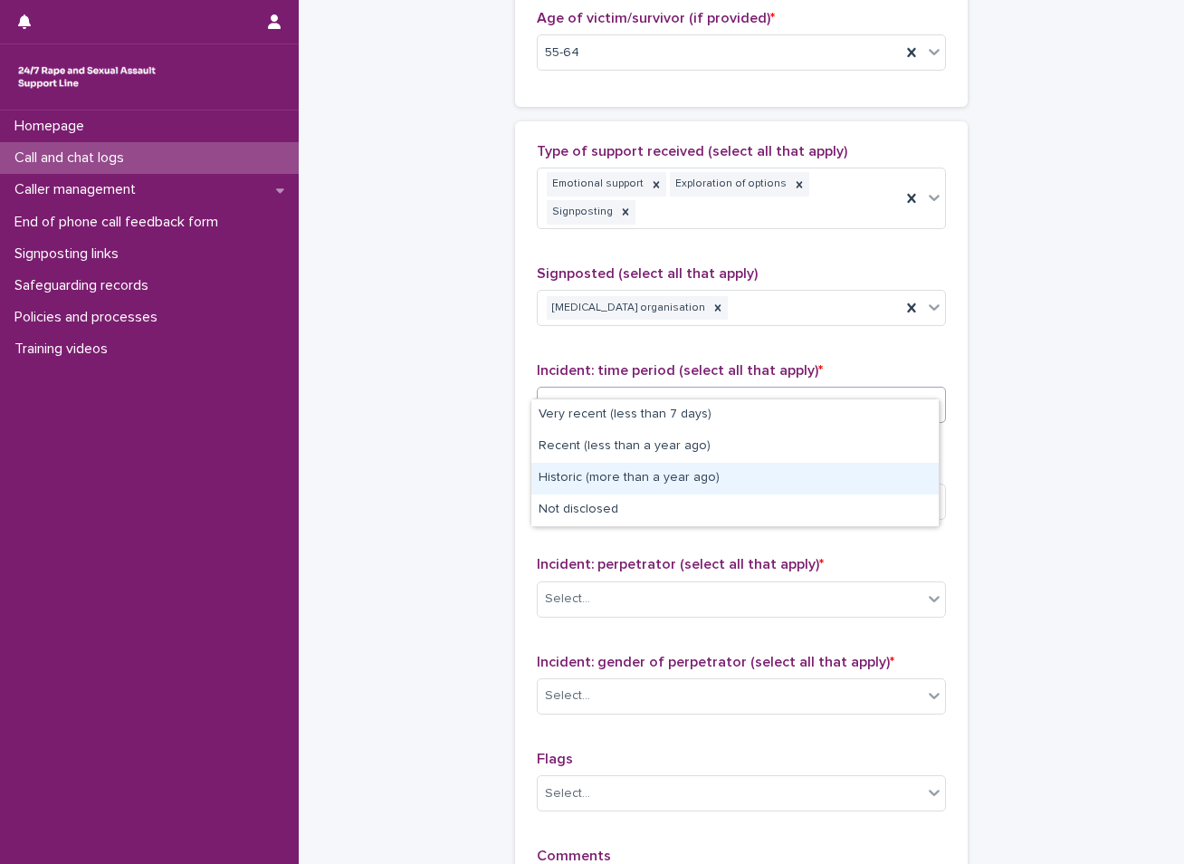
click at [600, 476] on div "Historic (more than a year ago)" at bounding box center [734, 479] width 407 height 32
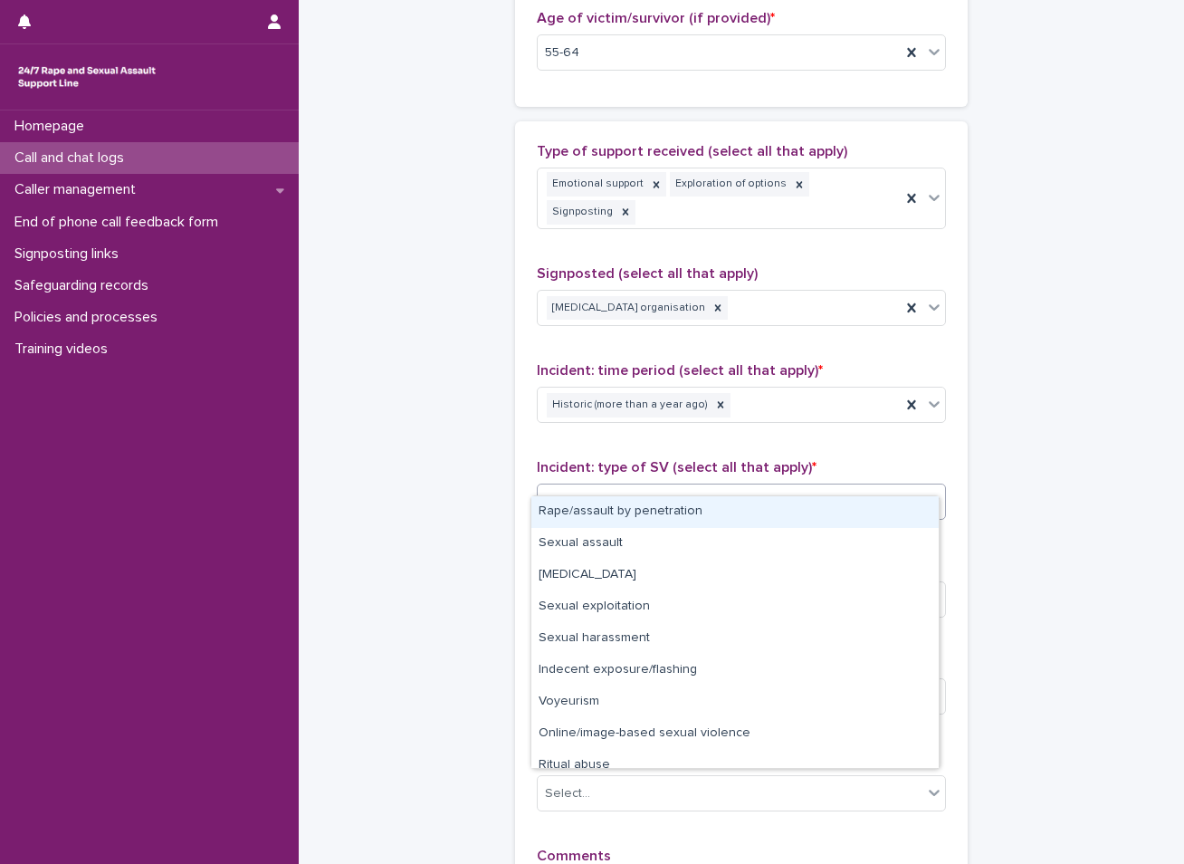
click at [592, 487] on div "Select..." at bounding box center [730, 502] width 385 height 30
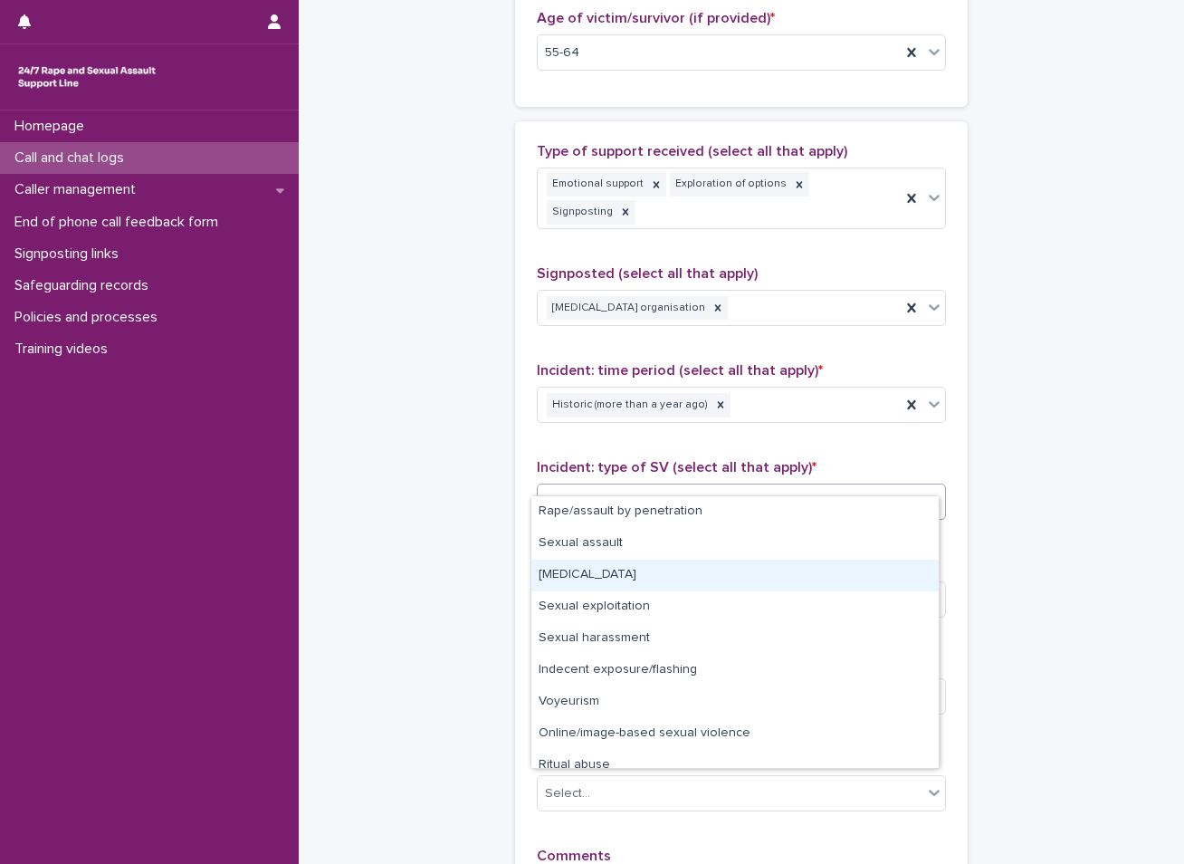
click at [558, 579] on div "[MEDICAL_DATA]" at bounding box center [734, 575] width 407 height 32
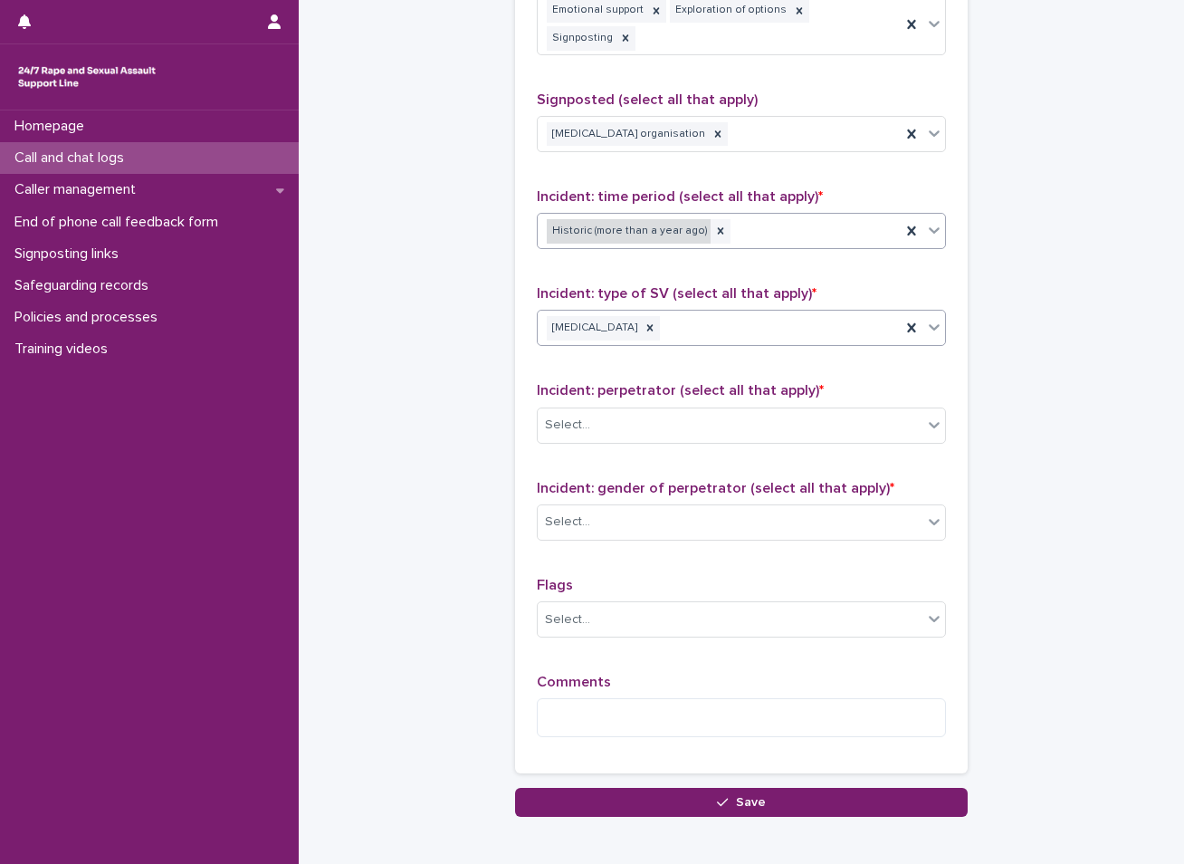
scroll to position [1177, 0]
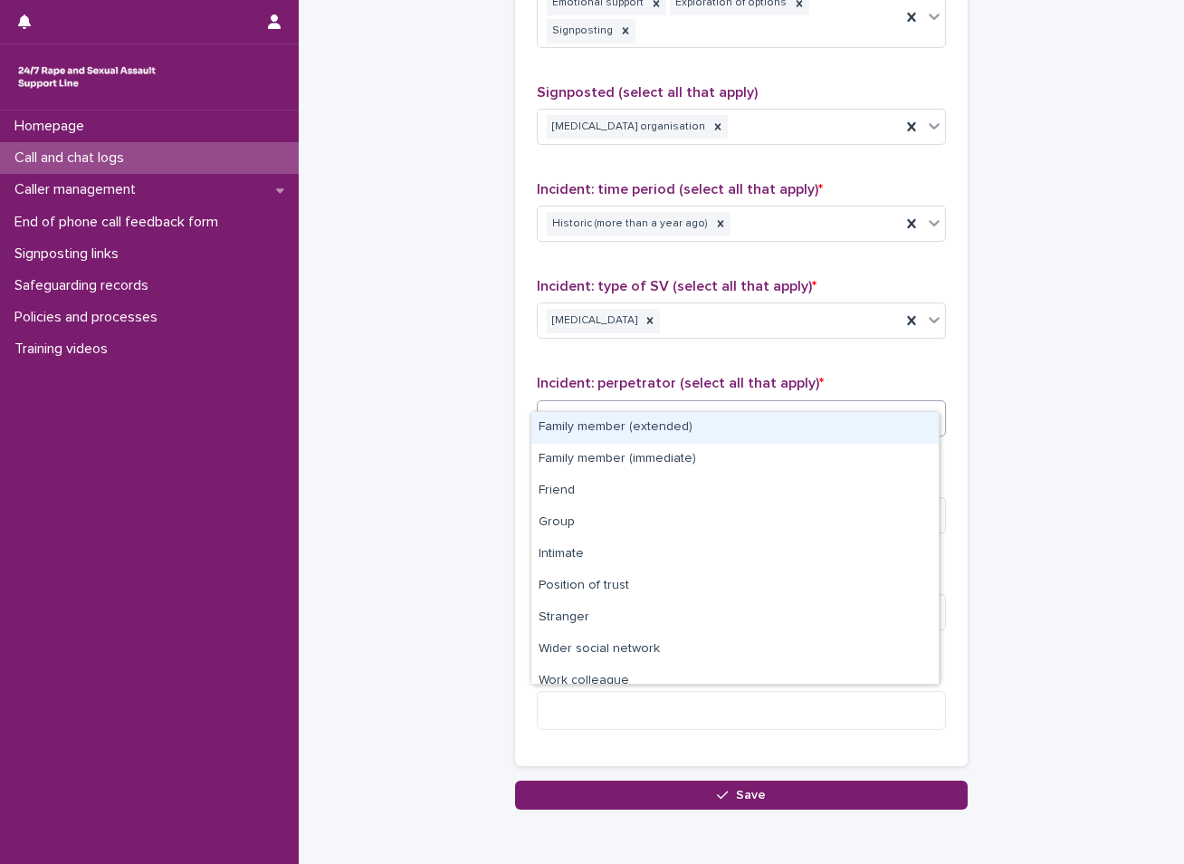
click at [656, 403] on div "Select..." at bounding box center [730, 418] width 385 height 30
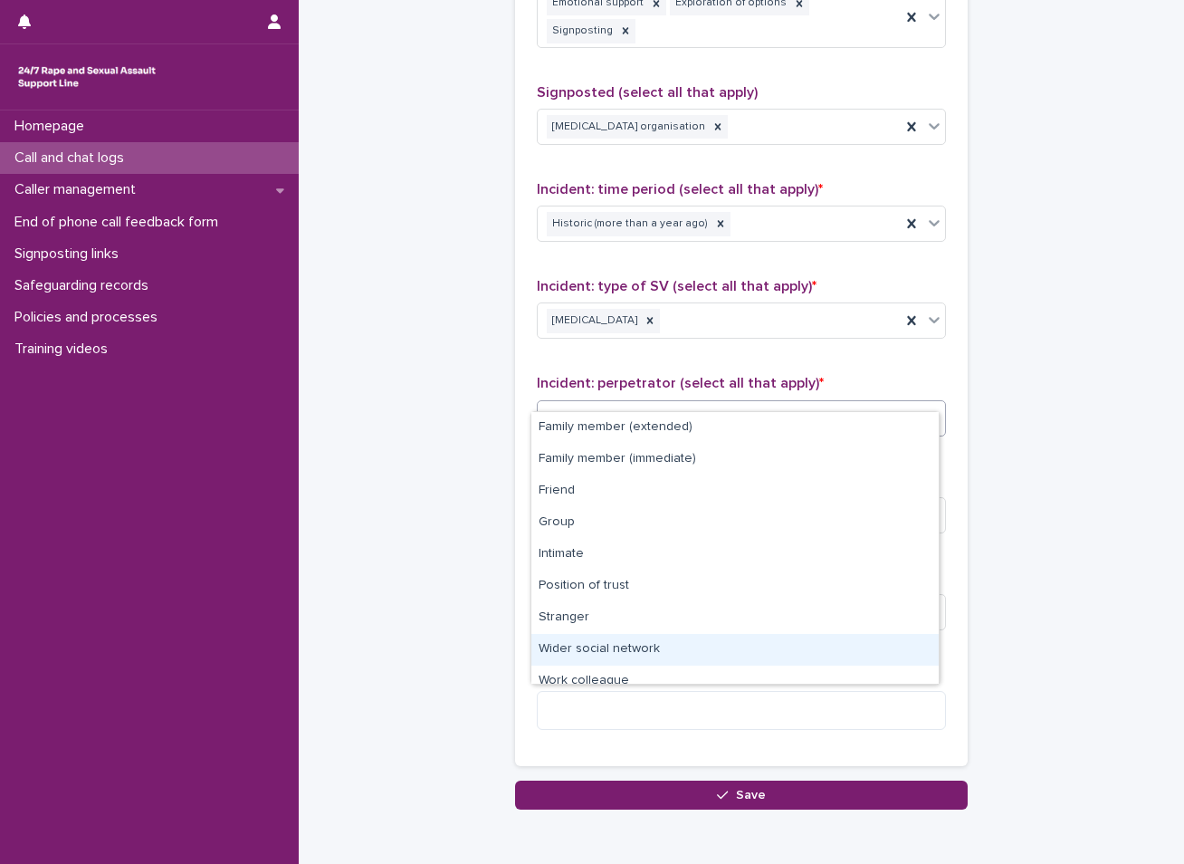
scroll to position [77, 0]
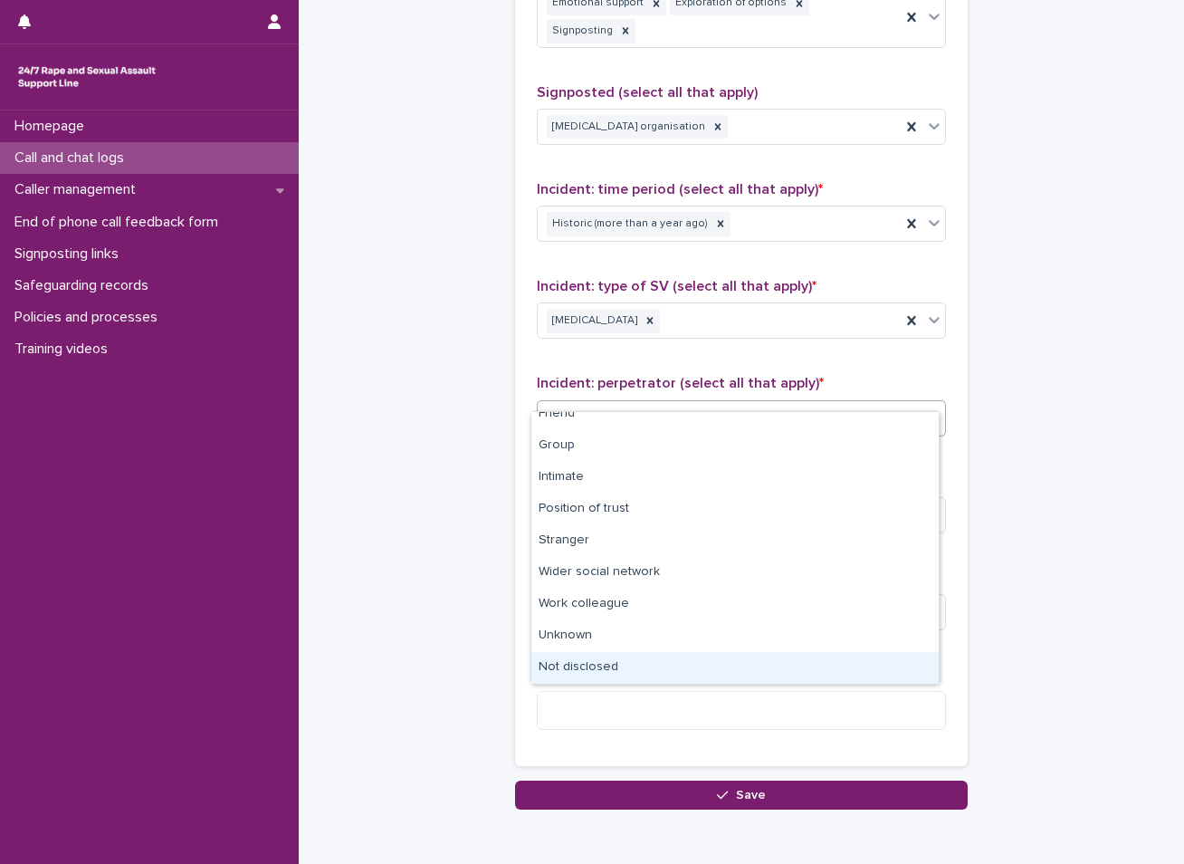
click at [577, 668] on div "Not disclosed" at bounding box center [734, 668] width 407 height 32
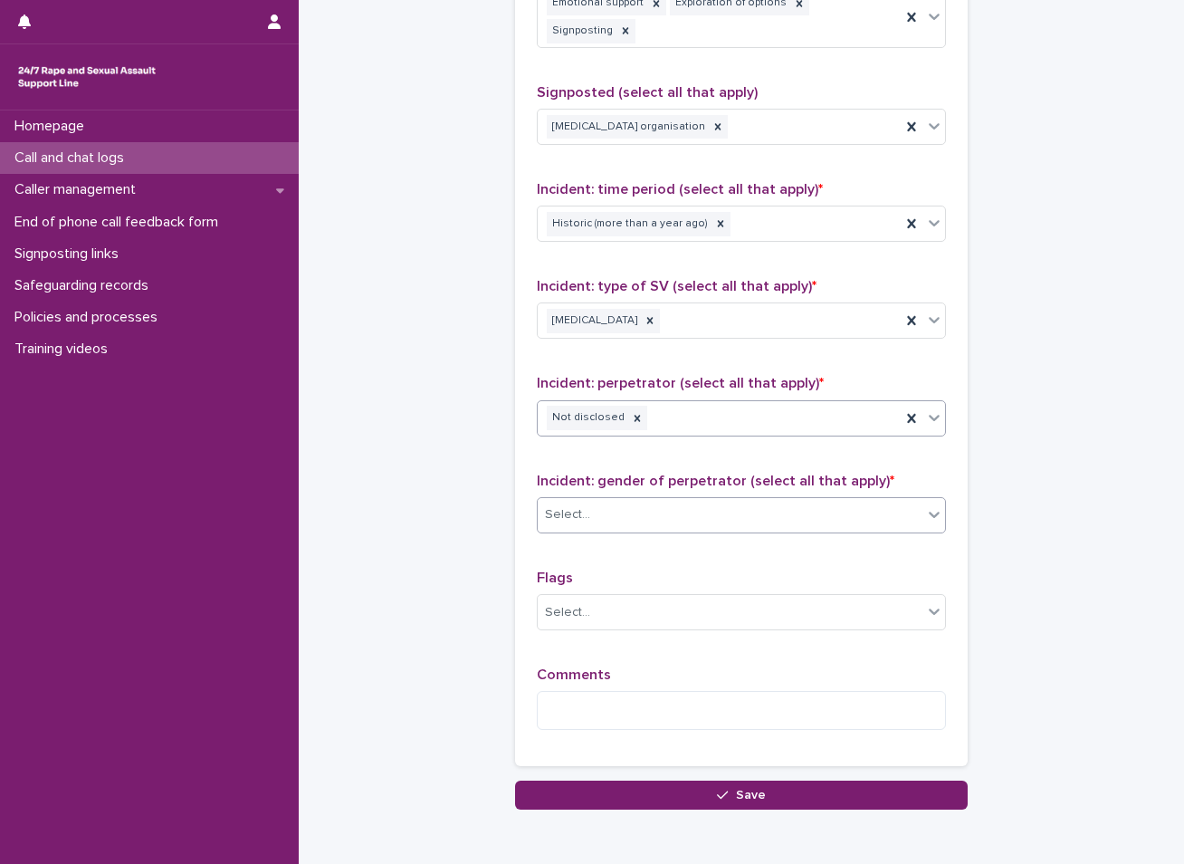
scroll to position [1239, 0]
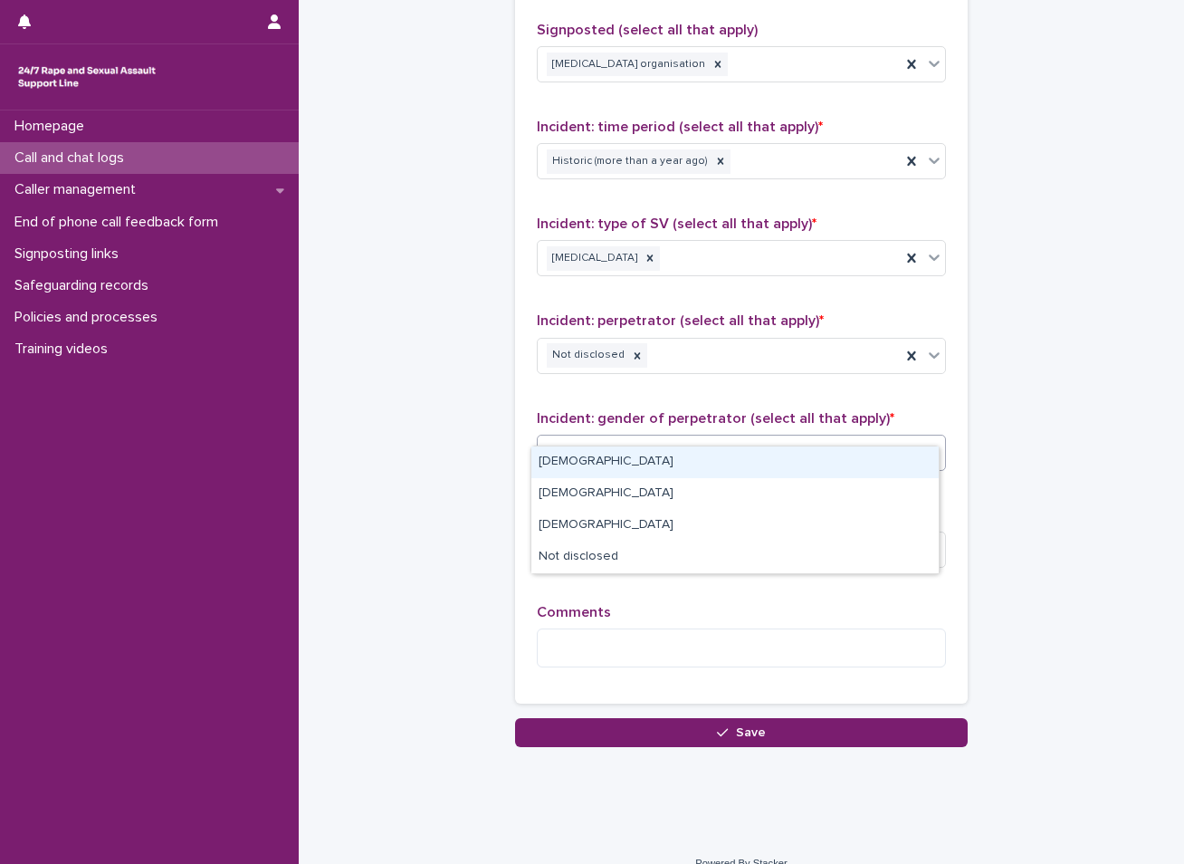
click at [637, 437] on div "Select..." at bounding box center [730, 452] width 385 height 30
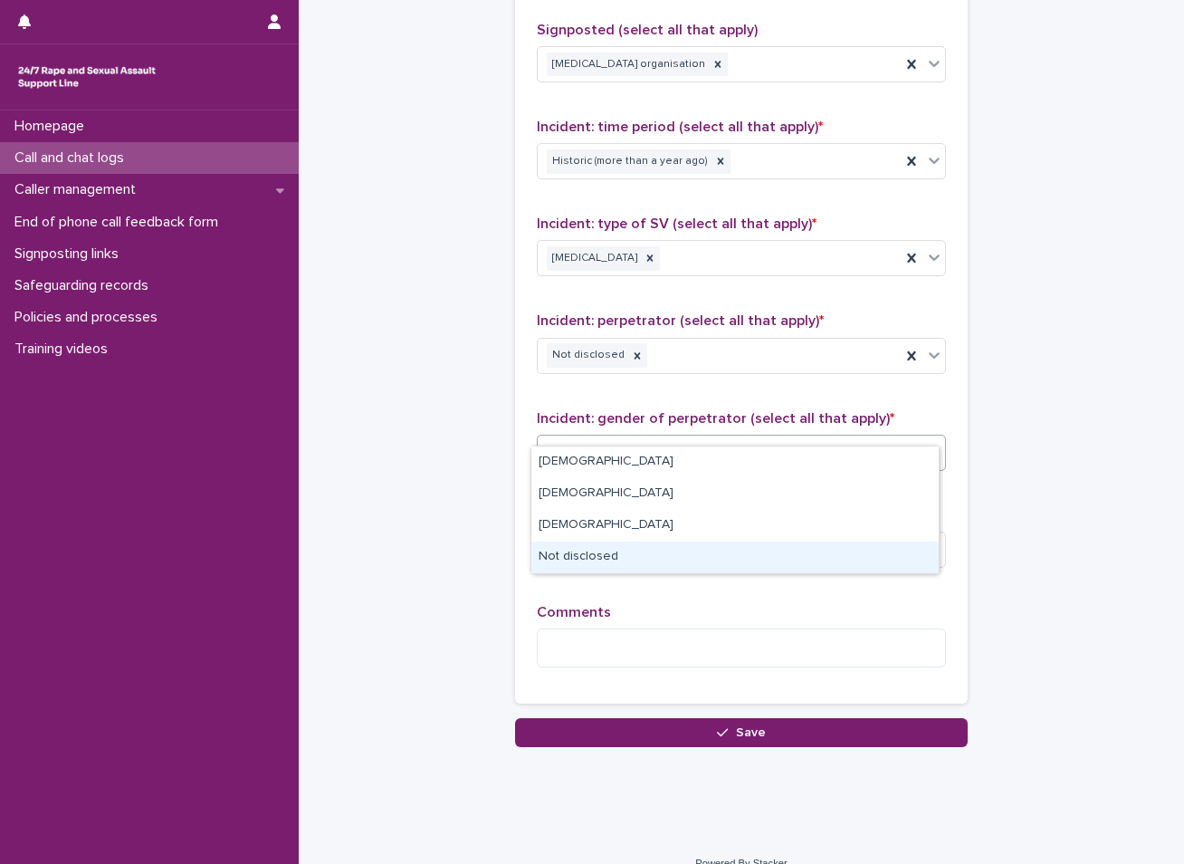
click at [603, 565] on div "Not disclosed" at bounding box center [734, 557] width 407 height 32
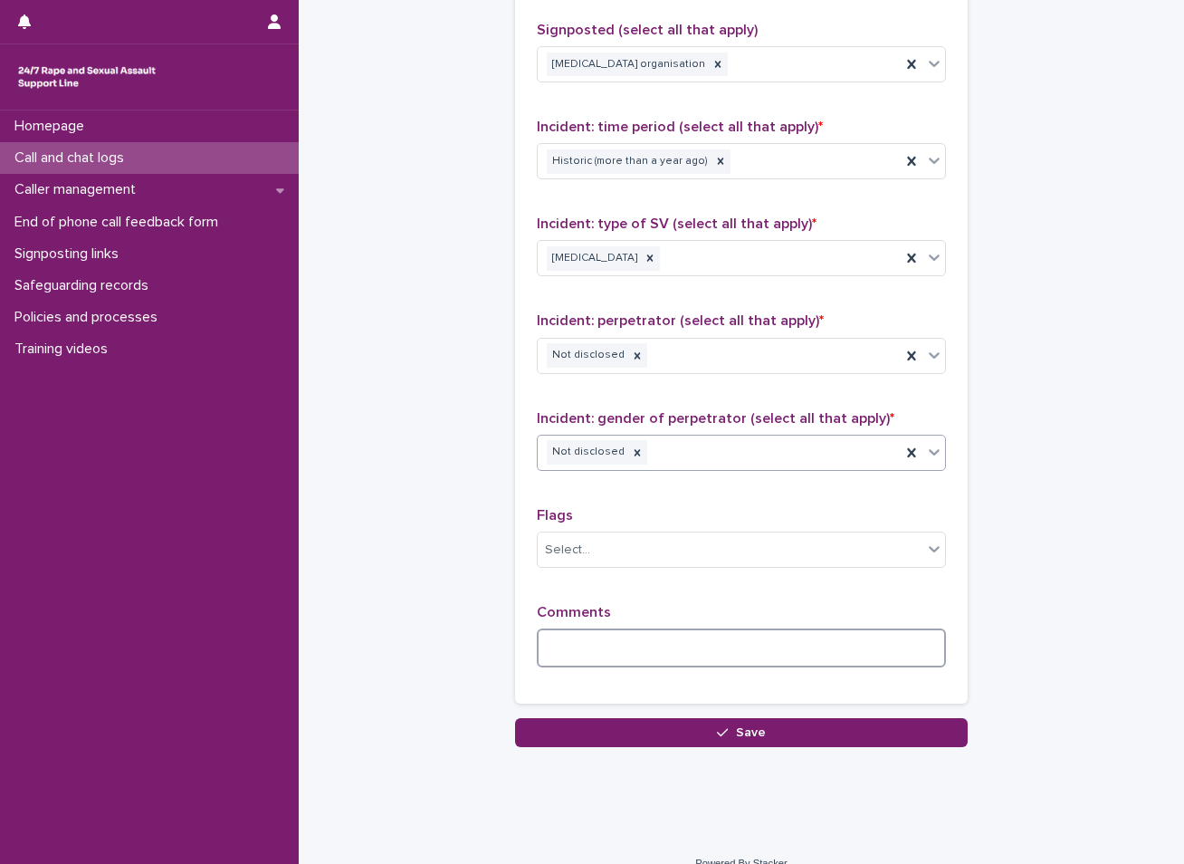
click at [610, 628] on textarea at bounding box center [741, 647] width 409 height 39
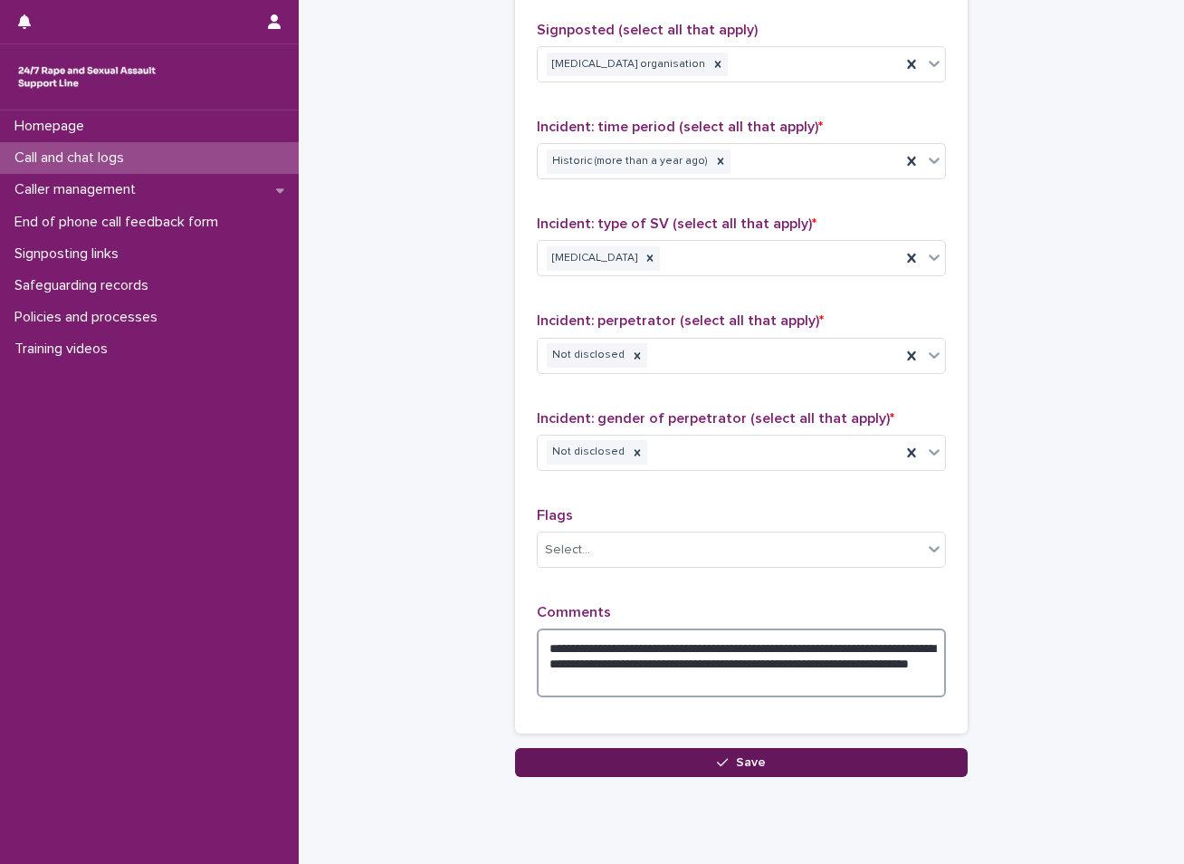
type textarea "**********"
click at [736, 756] on span "Save" at bounding box center [751, 762] width 30 height 13
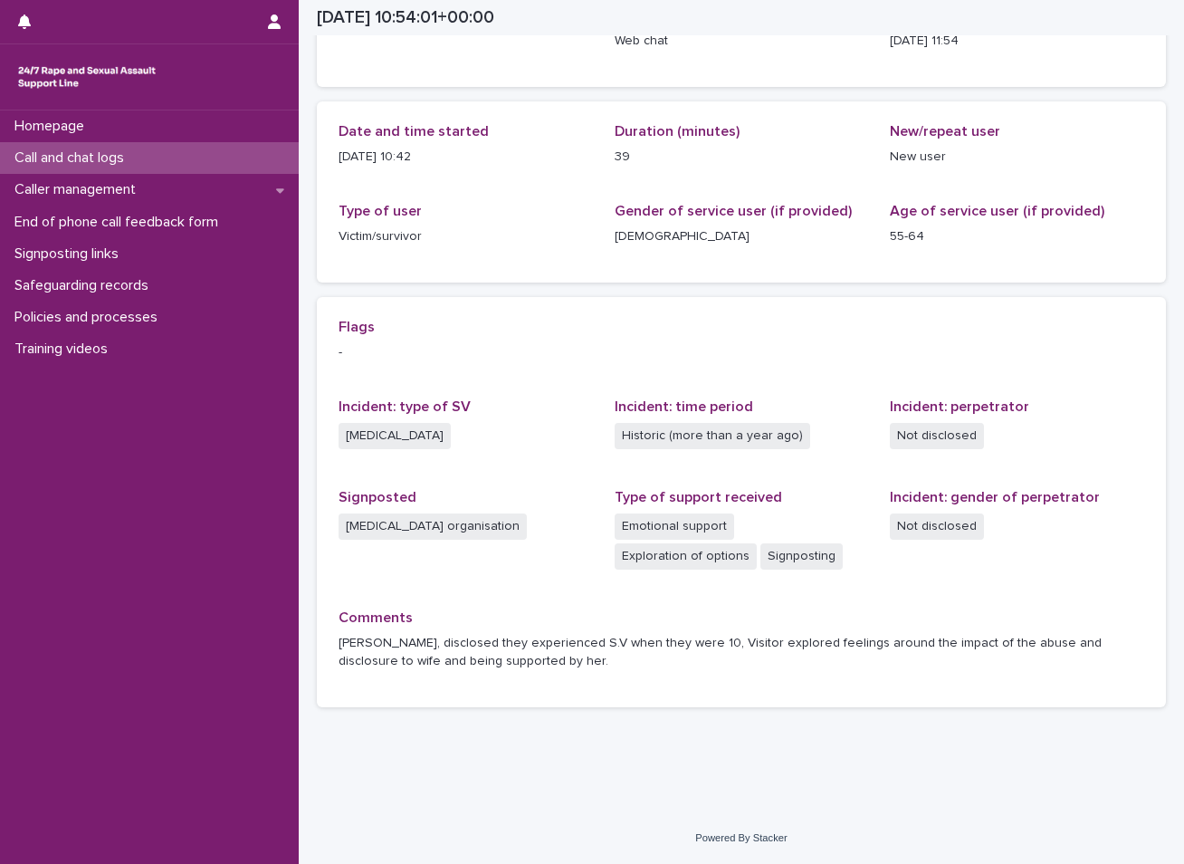
scroll to position [147, 0]
click at [183, 160] on div "Call and chat logs" at bounding box center [149, 158] width 299 height 32
